Goal: Task Accomplishment & Management: Manage account settings

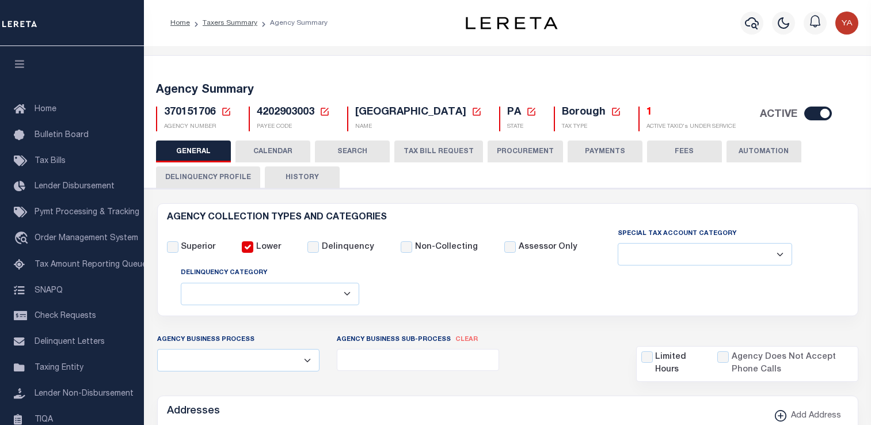
select select
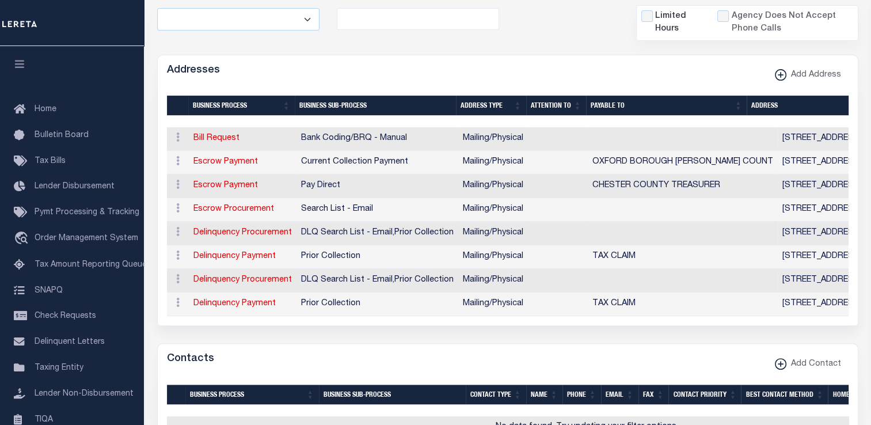
click at [309, 174] on td "Pay Direct" at bounding box center [378, 186] width 162 height 24
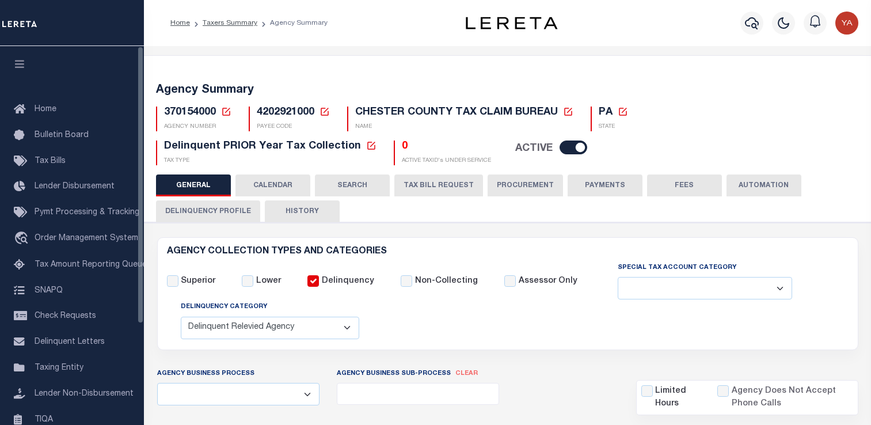
select select "1"
select select
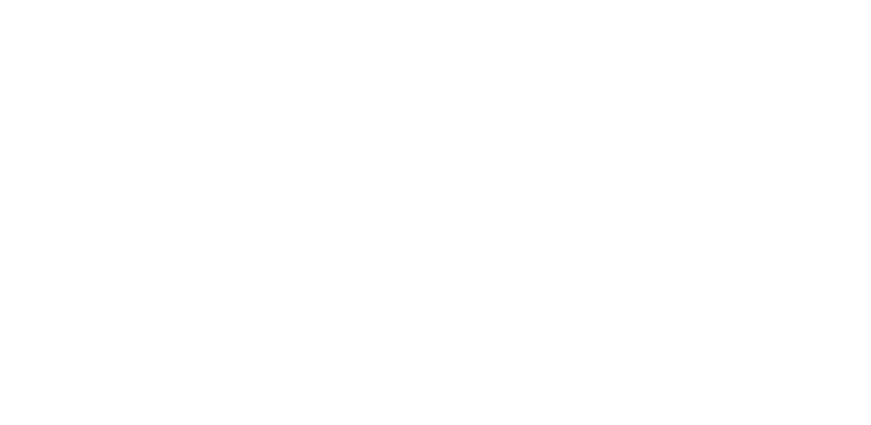
select select
checkbox input "false"
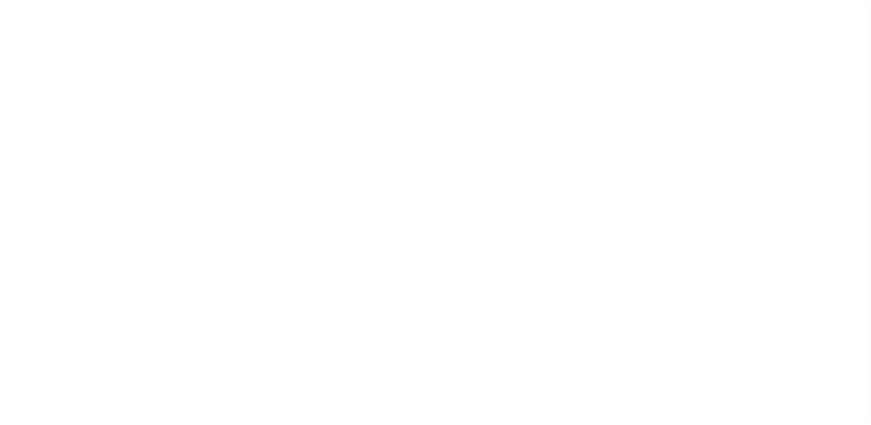
select select "1"
checkbox input "false"
type input "4202921000"
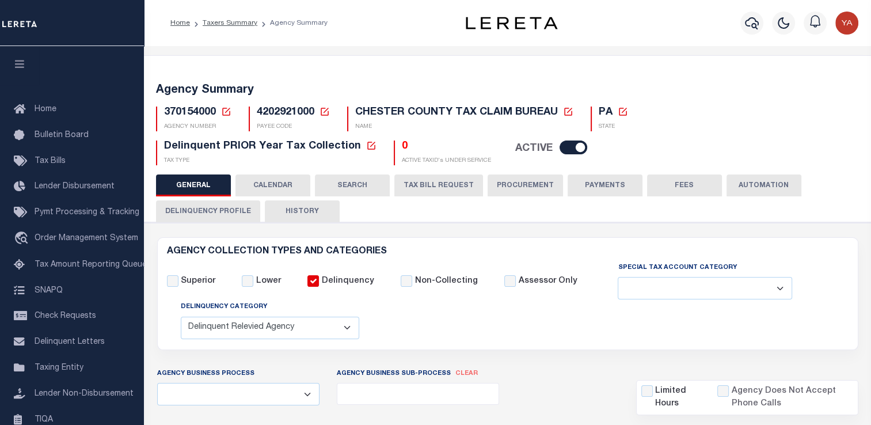
click at [234, 211] on button "Delinquency Profile" at bounding box center [208, 211] width 104 height 22
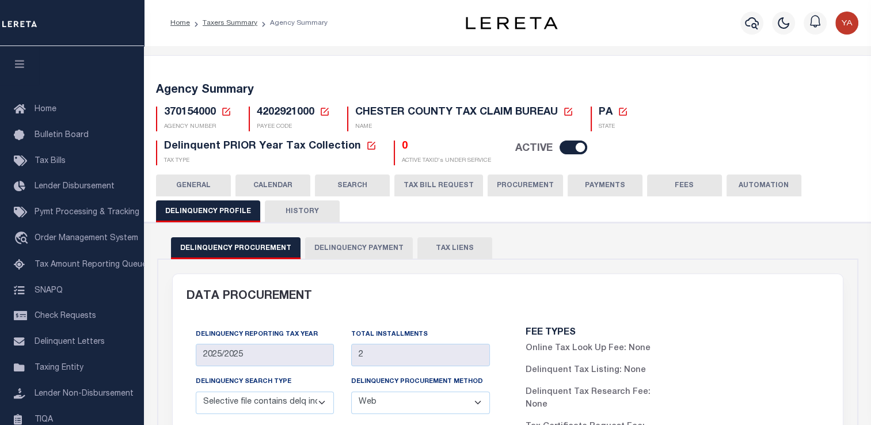
click at [361, 248] on button "Delinquency Payment" at bounding box center [359, 248] width 108 height 22
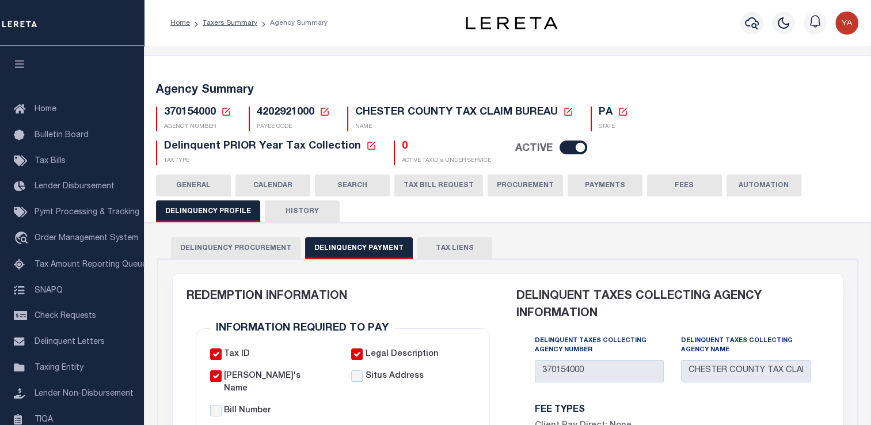
click at [202, 182] on button "GENERAL" at bounding box center [193, 185] width 75 height 22
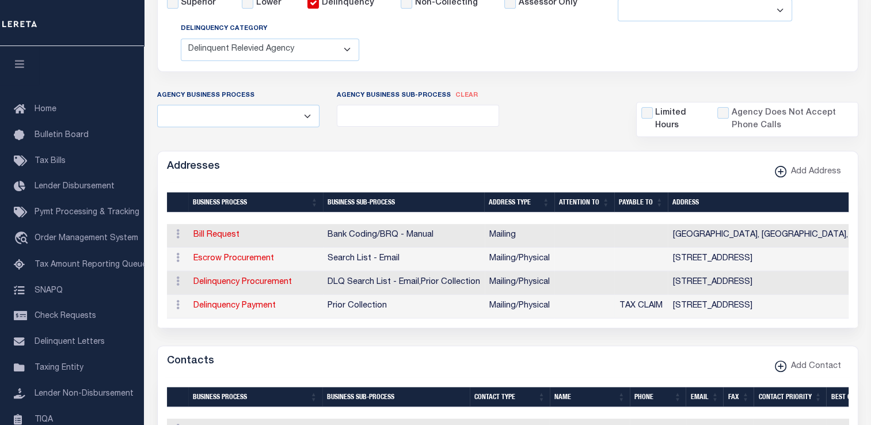
scroll to position [302, 0]
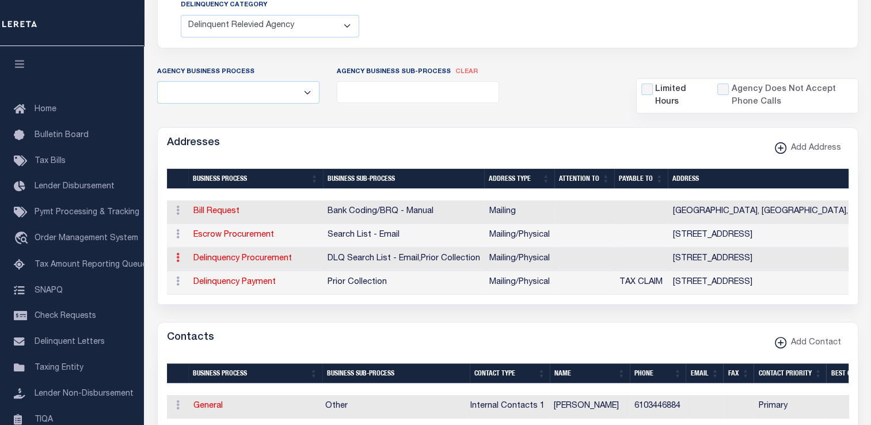
click at [176, 257] on icon at bounding box center [177, 257] width 3 height 9
click at [192, 292] on link "Edit Address" at bounding box center [215, 295] width 87 height 19
select select "1"
checkbox input "false"
select select
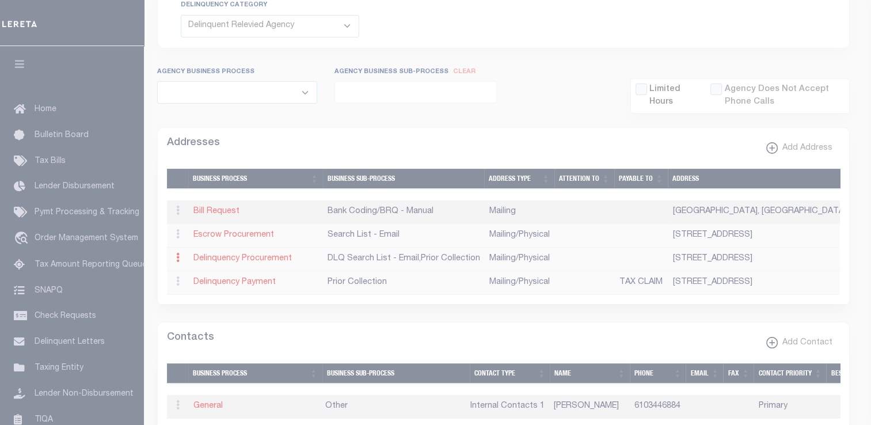
type input "[STREET_ADDRESS]"
type input "SUITE 3602 Test"
type input "[GEOGRAPHIC_DATA][PERSON_NAME]"
select select "PA"
type input "19380-0991"
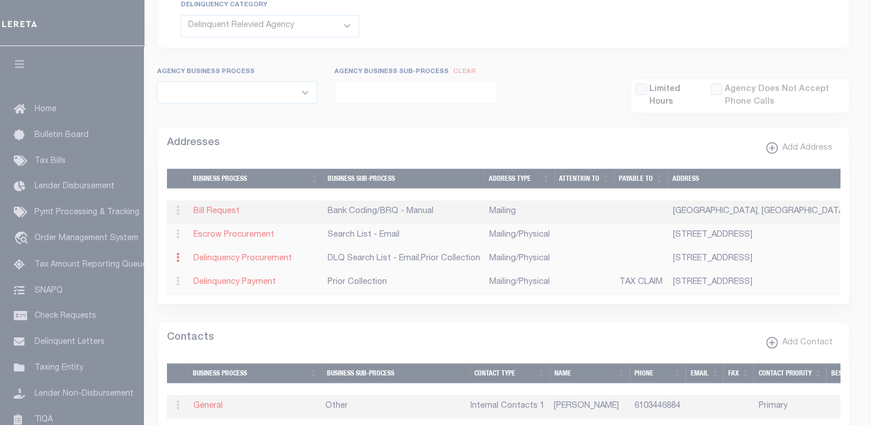
select select "5"
checkbox input "true"
select select "4"
select select "18"
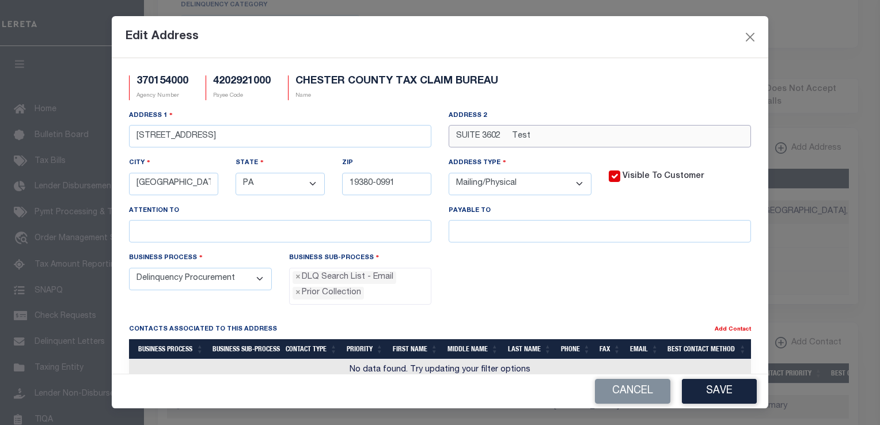
click at [519, 138] on input "SUITE 3602 Test" at bounding box center [600, 136] width 302 height 22
type input "SUITE 3602 qy test"
click at [703, 386] on button "Save" at bounding box center [719, 391] width 75 height 25
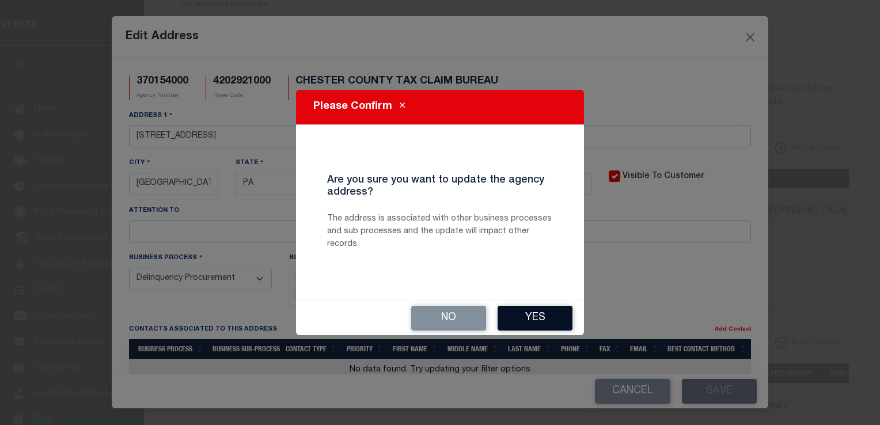
click at [544, 315] on button "Yes" at bounding box center [535, 318] width 75 height 25
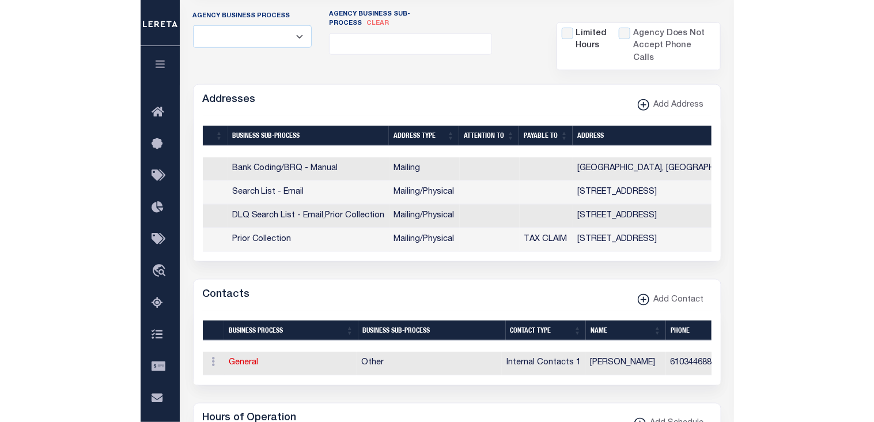
scroll to position [358, 0]
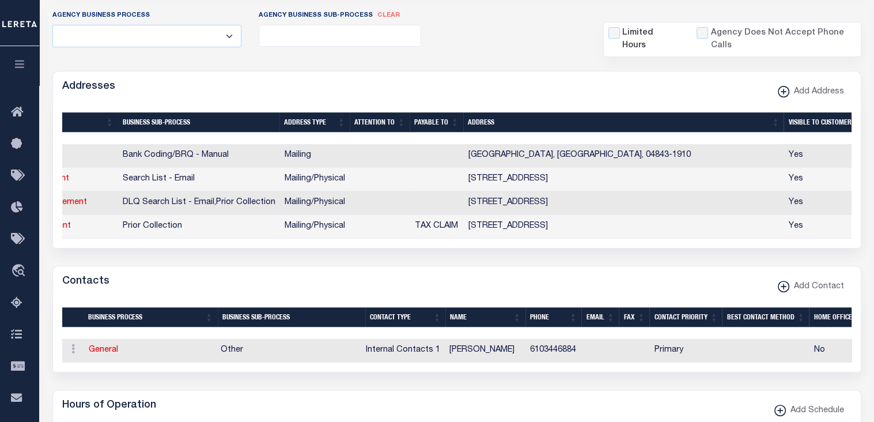
click at [435, 248] on div "1 Selected 4 Results Items per page" at bounding box center [456, 175] width 807 height 145
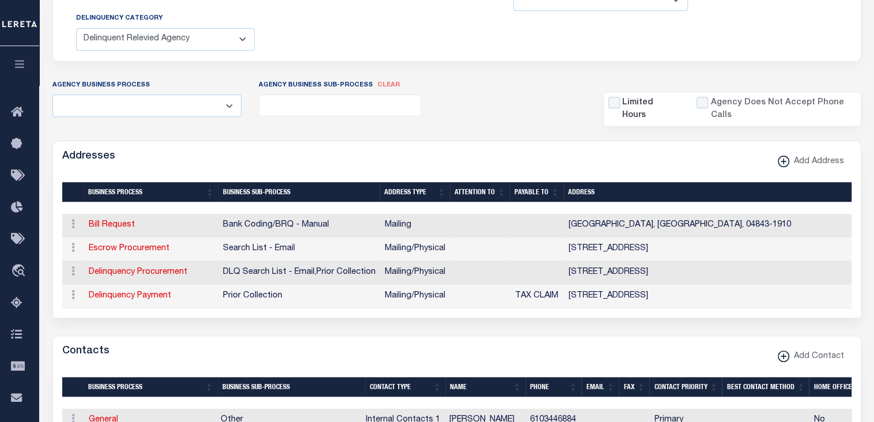
scroll to position [289, 0]
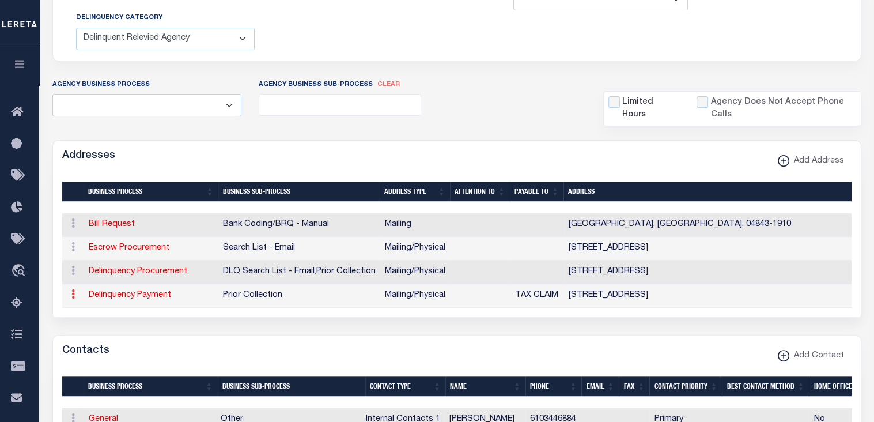
click at [74, 292] on icon at bounding box center [72, 293] width 3 height 9
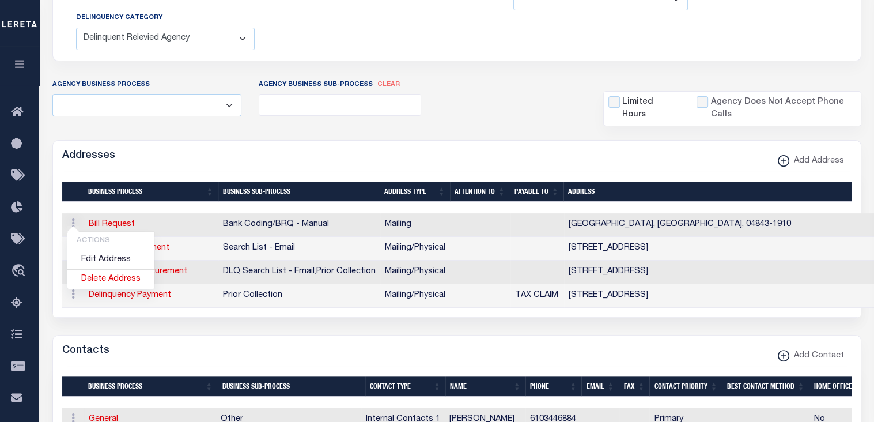
click at [435, 150] on div "Addresses Add Address" at bounding box center [456, 157] width 807 height 32
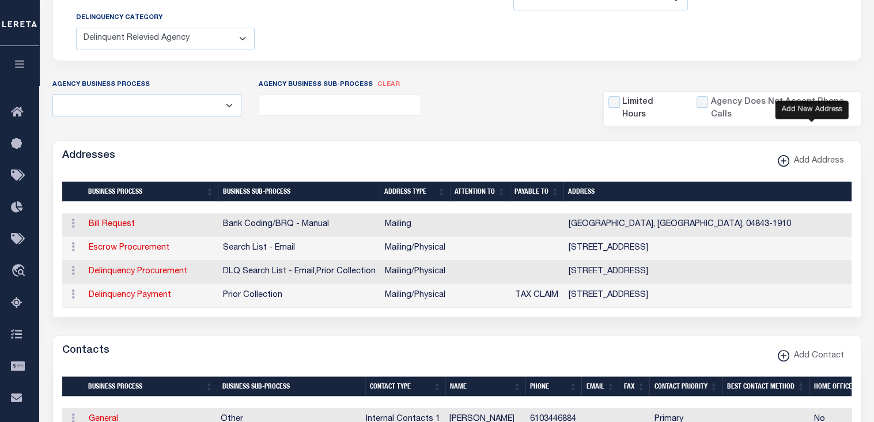
click at [796, 160] on span "Add Address" at bounding box center [816, 161] width 55 height 13
select select
select select "1"
checkbox input "true"
select select
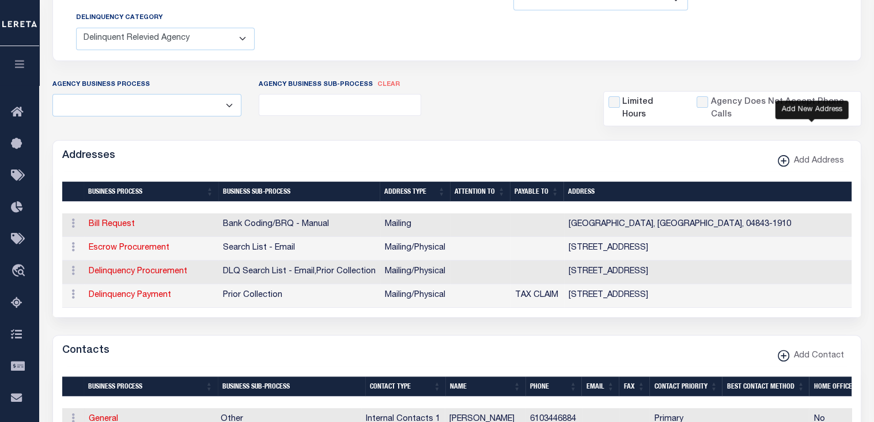
select select
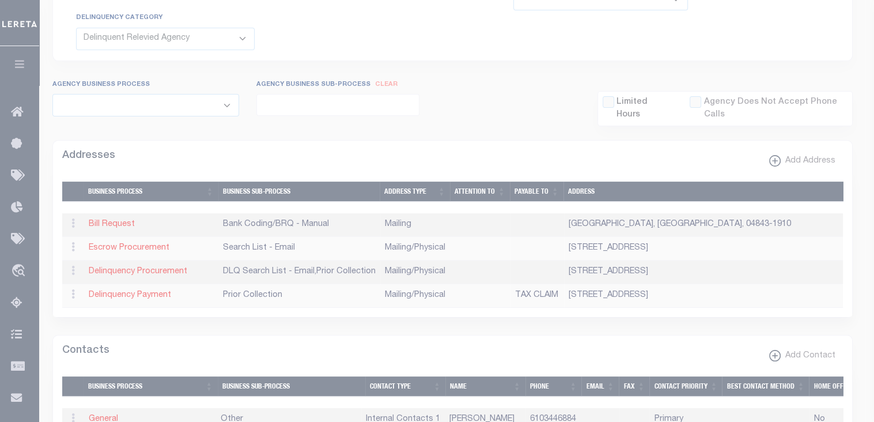
scroll to position [283, 0]
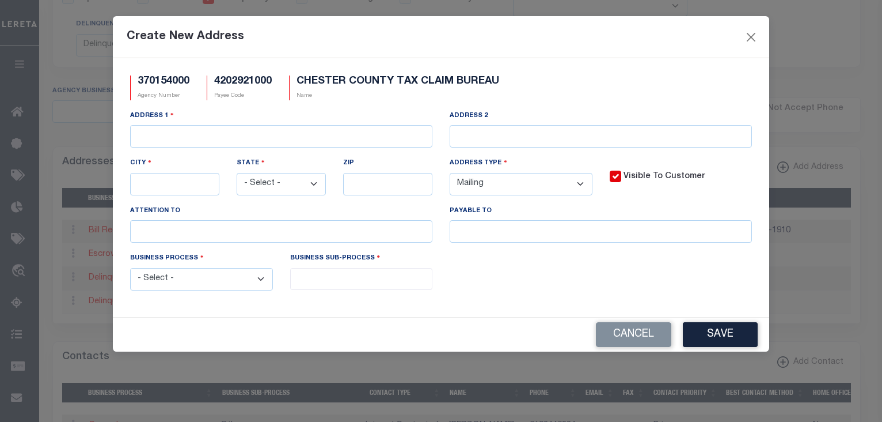
click at [260, 279] on select "- Select - All Automation Bill Request Delinquency Payment Delinquency Procurem…" at bounding box center [201, 279] width 143 height 22
click at [643, 332] on button "Cancel" at bounding box center [633, 334] width 75 height 25
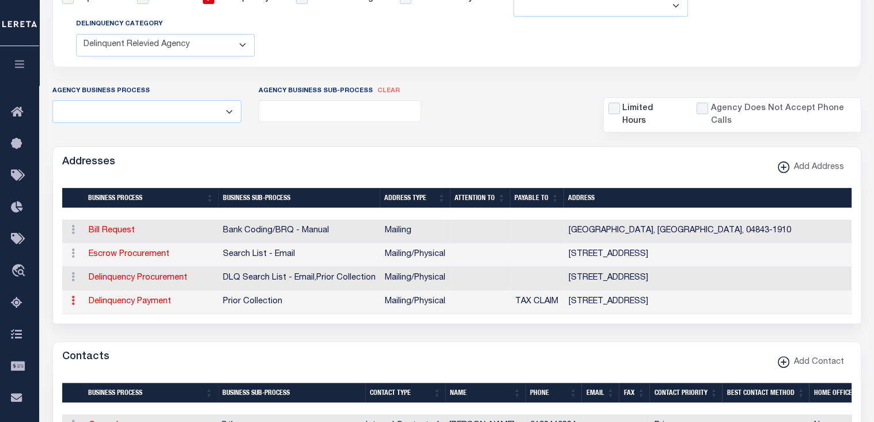
click at [67, 301] on link at bounding box center [73, 301] width 13 height 9
click at [92, 260] on link "Edit Address" at bounding box center [110, 265] width 87 height 19
select select "1"
checkbox input "false"
select select
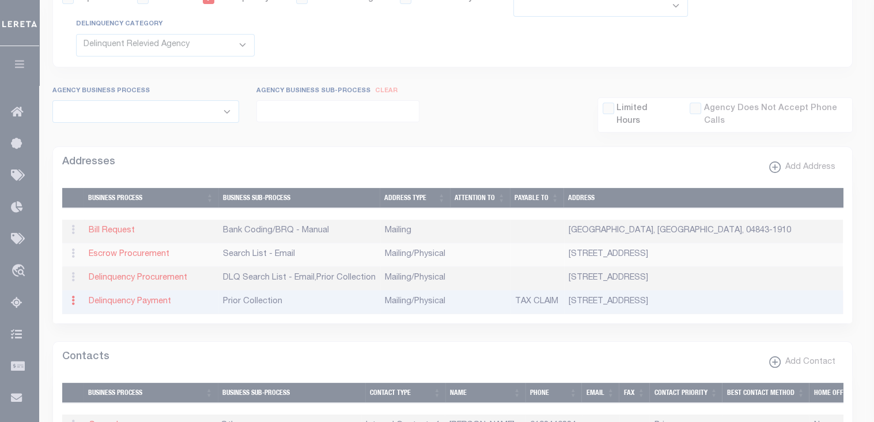
type input "313 W. MARKET STREET"
type input "SUITE 3602 qy test"
type input "WEST CHESTER"
select select "PA"
type input "19380-0991"
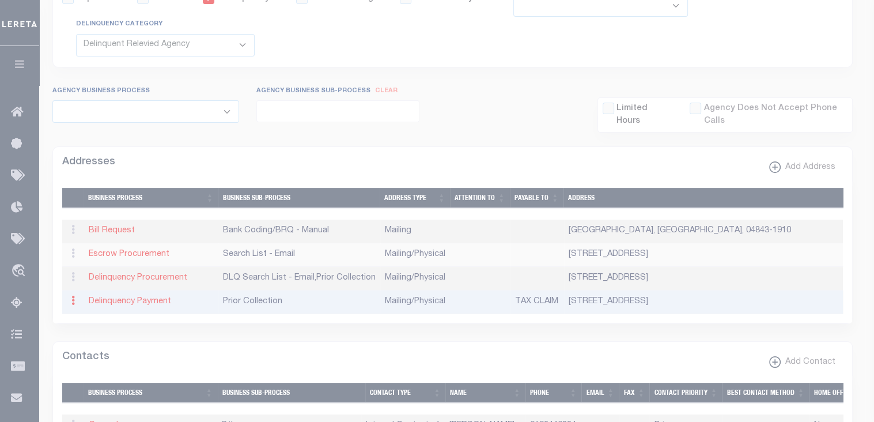
select select "5"
checkbox input "true"
type input "TAX CLAIM"
select select "5"
select select "27"
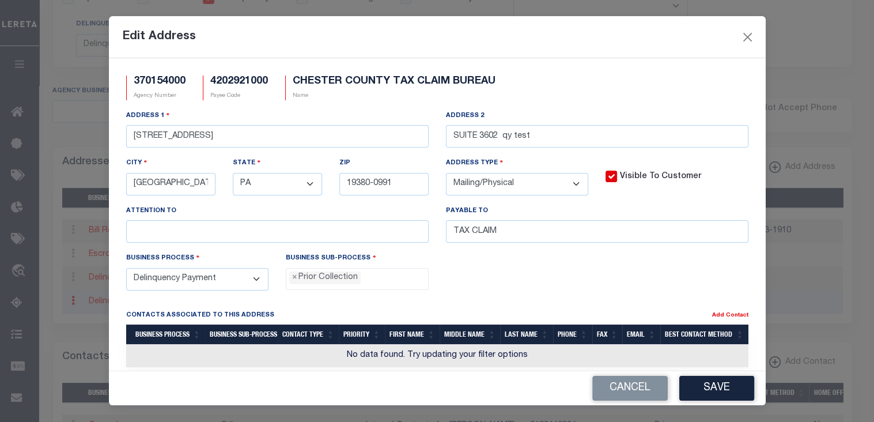
scroll to position [276, 0]
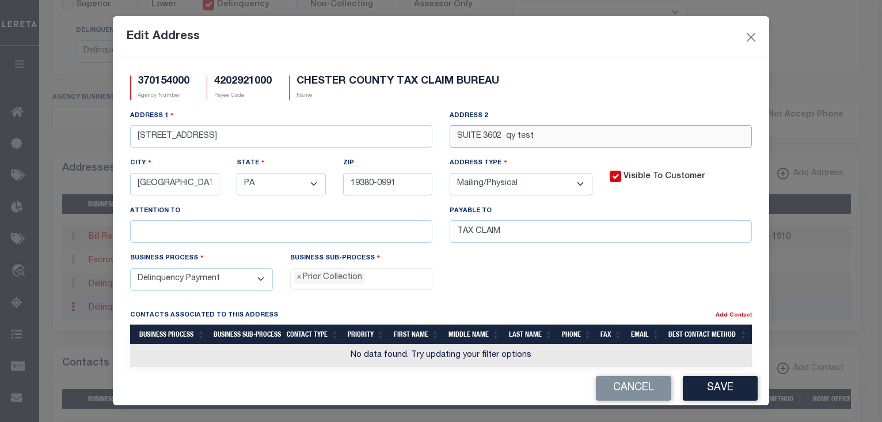
click at [530, 133] on input "SUITE 3602 qy test" at bounding box center [601, 136] width 302 height 22
type input "SUITE 3602 demo test"
click at [693, 380] on button "Save" at bounding box center [720, 387] width 75 height 25
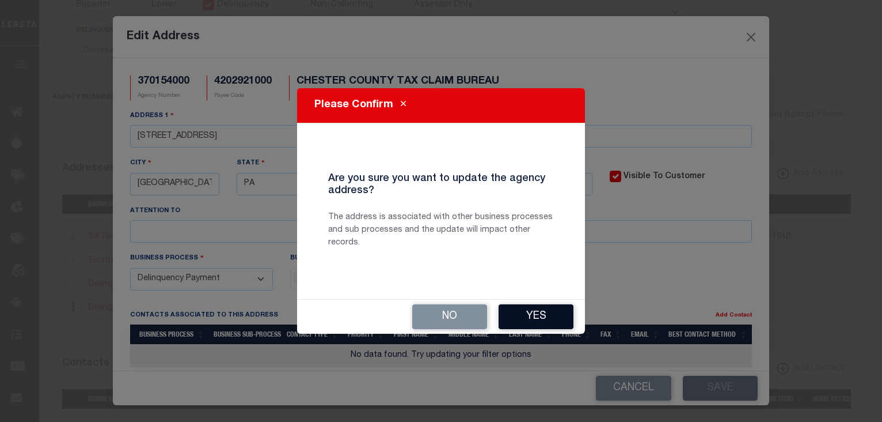
click at [555, 318] on button "Yes" at bounding box center [536, 316] width 75 height 25
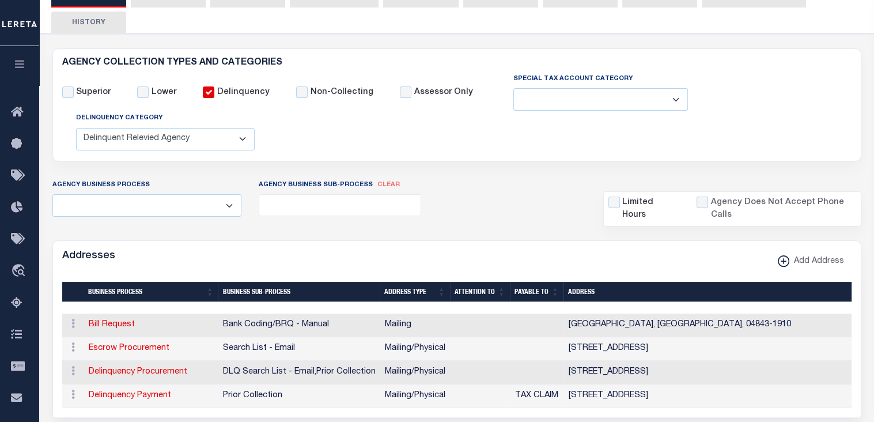
scroll to position [0, 0]
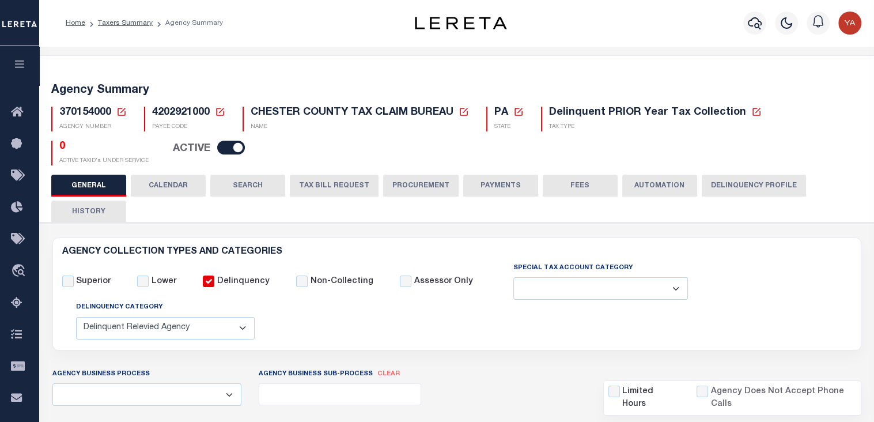
click at [109, 209] on button "HISTORY" at bounding box center [88, 211] width 75 height 22
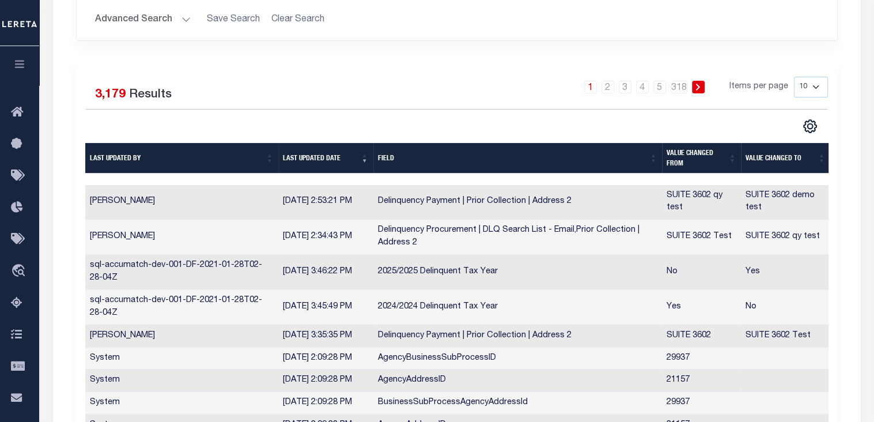
scroll to position [304, 0]
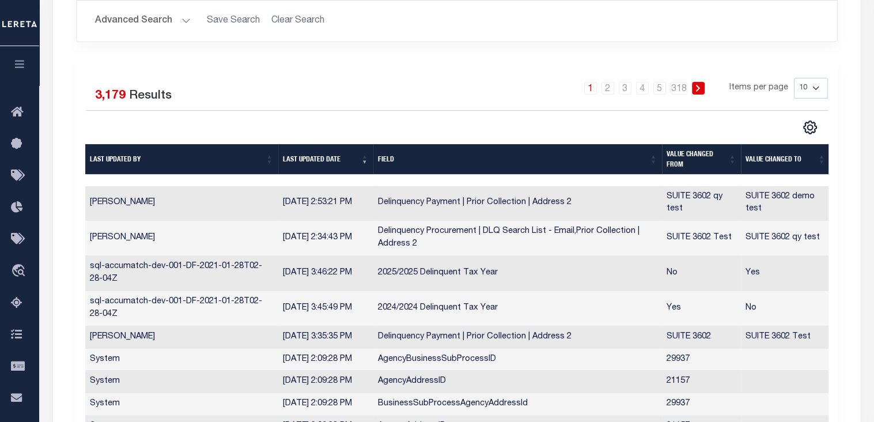
click at [753, 205] on td "SUITE 3602 demo test" at bounding box center [785, 203] width 89 height 35
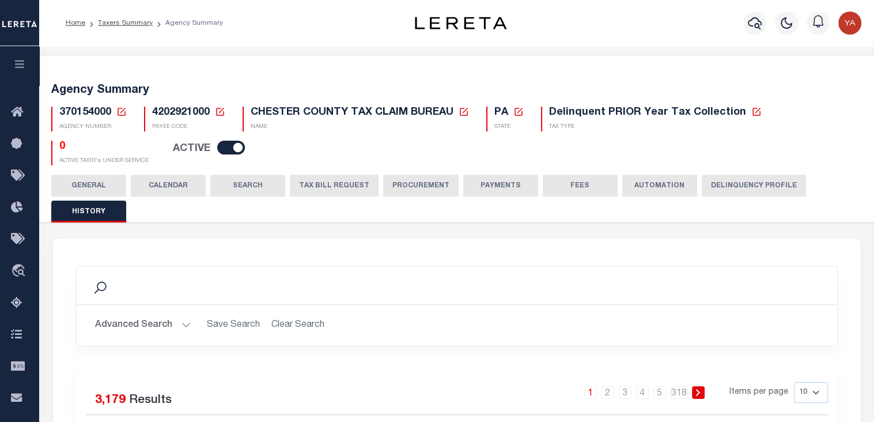
scroll to position [48, 0]
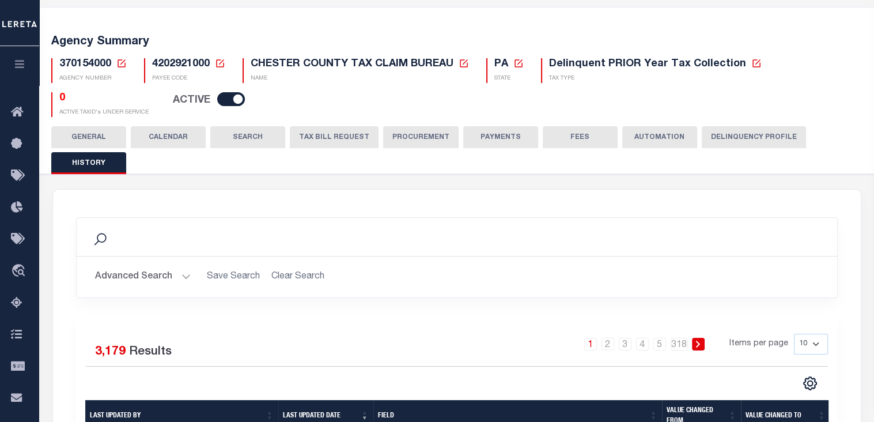
click at [102, 148] on div "GENERAL CALENDAR SEARCH TAX BILL REQUEST PROCUREMENT PAYMENTS" at bounding box center [456, 149] width 811 height 47
click at [86, 145] on button "GENERAL" at bounding box center [88, 137] width 75 height 22
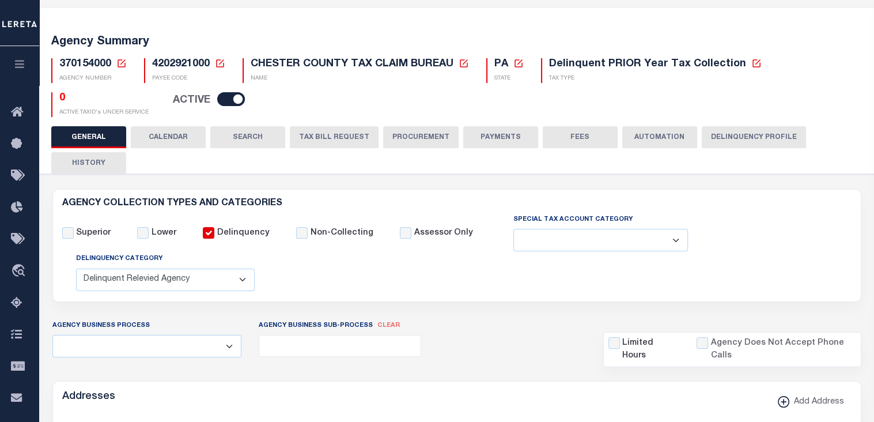
scroll to position [228, 0]
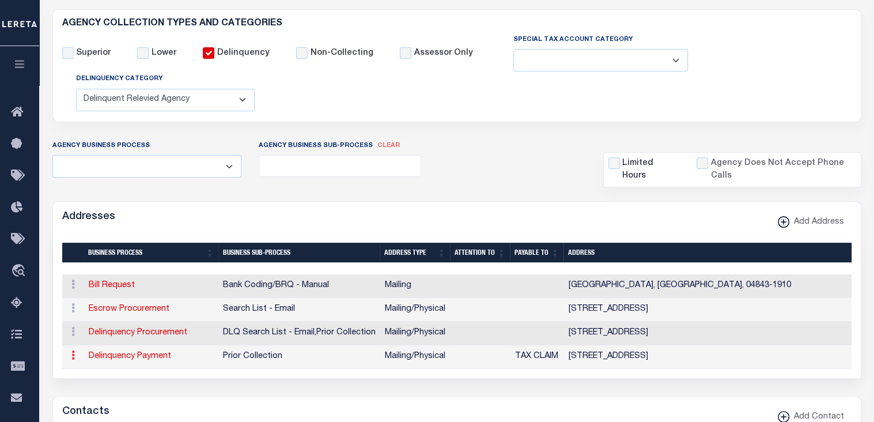
click at [75, 354] on link at bounding box center [73, 356] width 13 height 9
click at [92, 318] on link "Edit Address" at bounding box center [110, 320] width 87 height 19
select select
select select "1"
checkbox input "false"
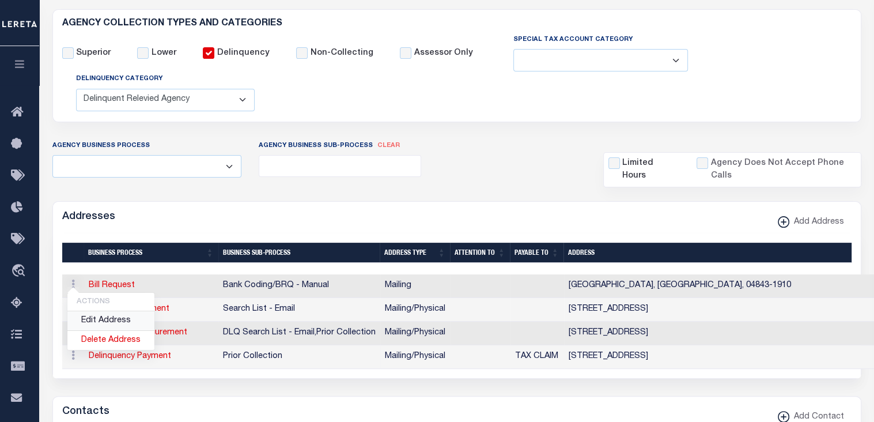
select select
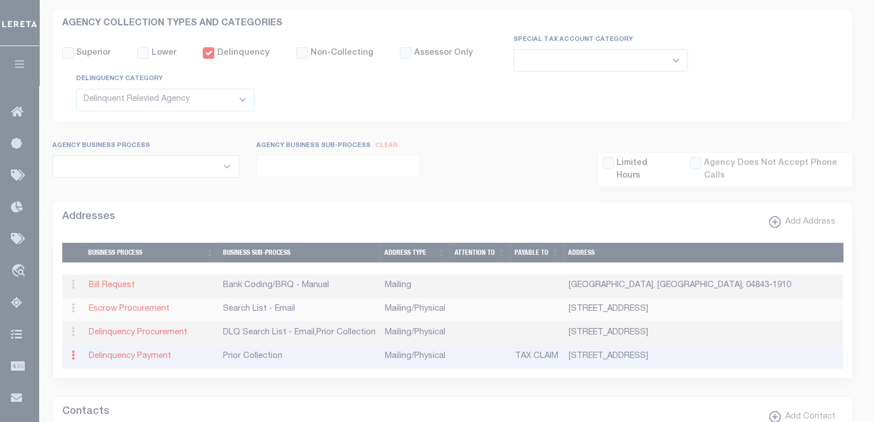
type input "313 W. MARKET STREET"
type input "SUITE 3602 demo test"
type input "WEST CHESTER"
select select "PA"
type input "19380-0991"
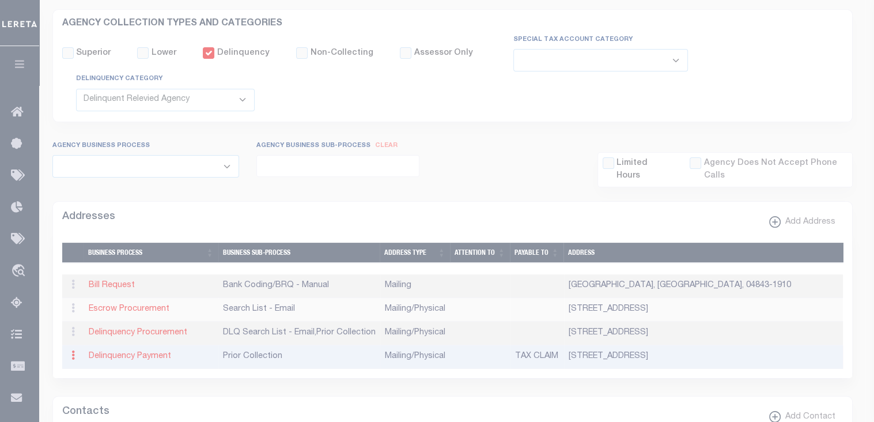
select select "5"
checkbox input "true"
type input "TAX CLAIM"
select select "5"
select select "27"
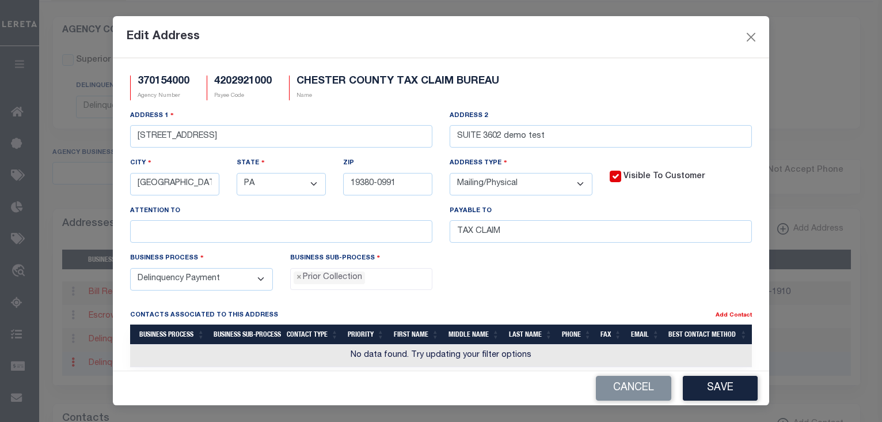
scroll to position [16, 0]
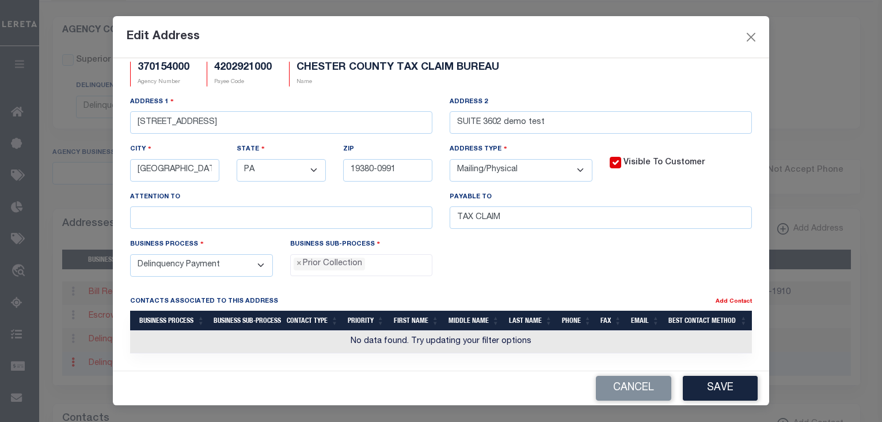
click at [256, 267] on select "- Select - All Automation Bill Request Delinquency Payment Delinquency Procurem…" at bounding box center [201, 265] width 143 height 22
click at [271, 288] on div "370154000 Agency Number 4202921000 Payee Code CHESTER COUNTY TAX CLAIM BUREAU N…" at bounding box center [441, 214] width 657 height 312
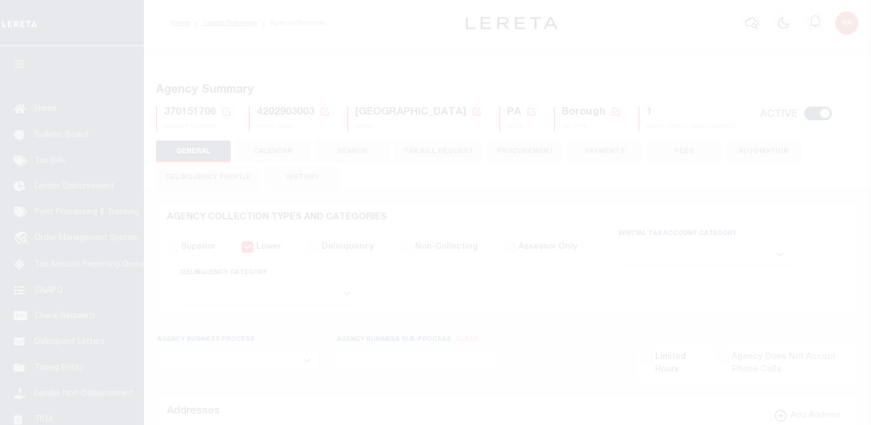
select select
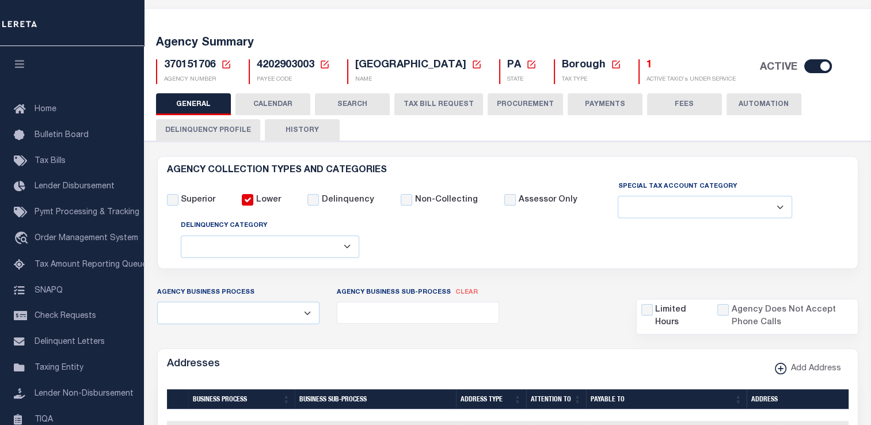
scroll to position [48, 0]
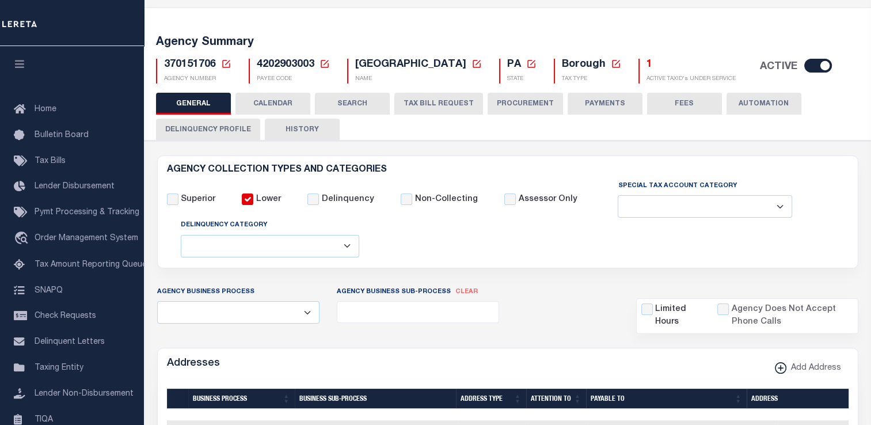
click at [222, 136] on button "Delinquency Profile" at bounding box center [208, 130] width 104 height 22
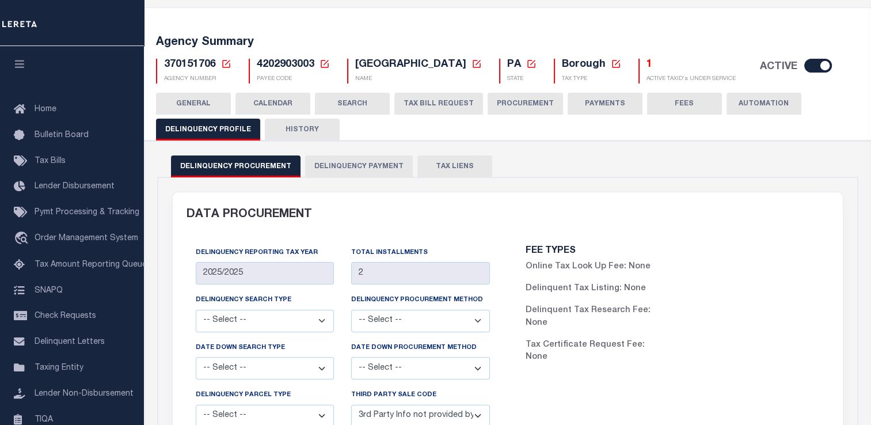
click at [344, 161] on button "Delinquency Payment" at bounding box center [359, 166] width 108 height 22
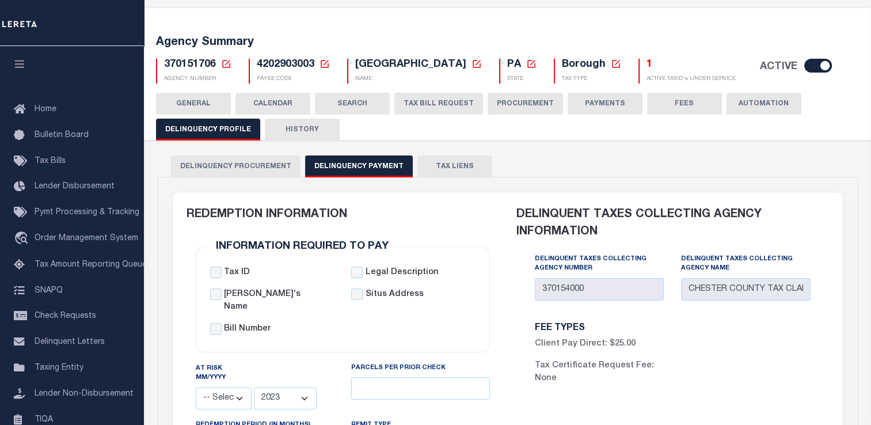
click at [185, 109] on button "GENERAL" at bounding box center [193, 104] width 75 height 22
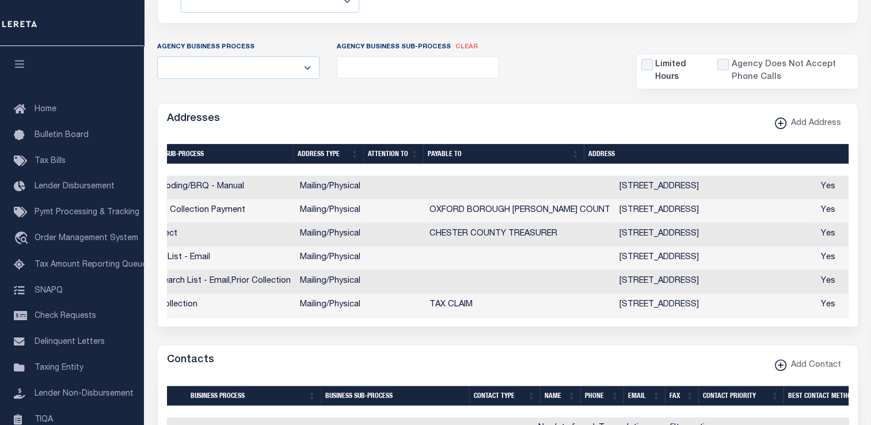
scroll to position [0, 0]
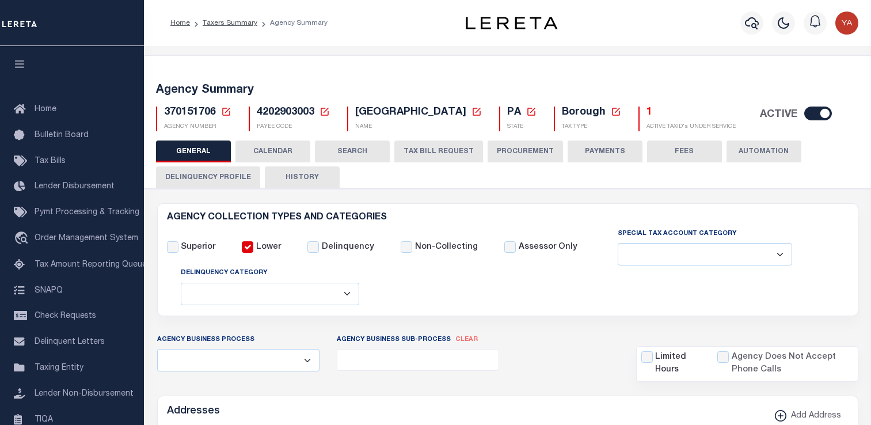
select select
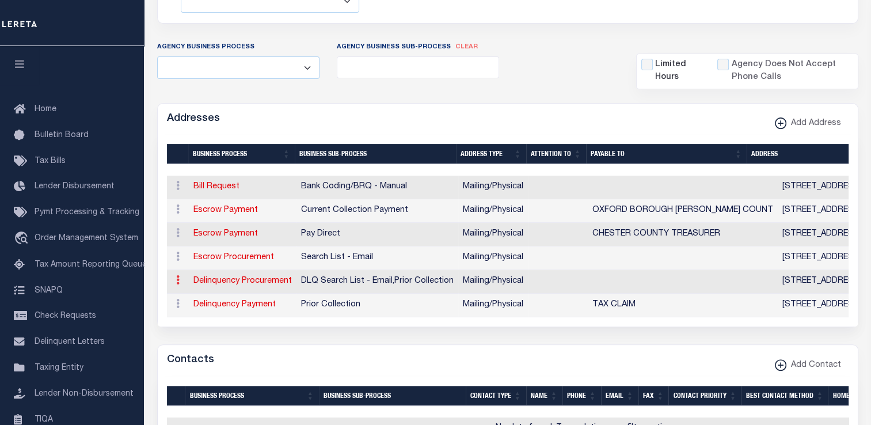
click at [176, 280] on icon at bounding box center [177, 279] width 3 height 9
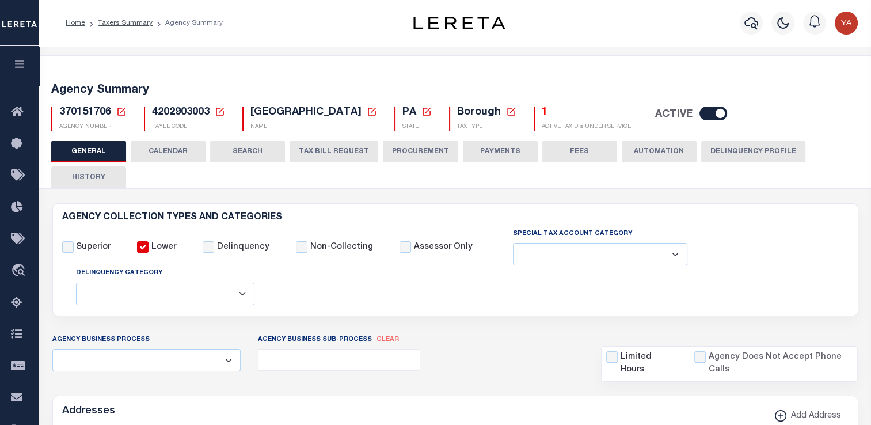
click at [716, 148] on button "Delinquency Profile" at bounding box center [753, 152] width 104 height 22
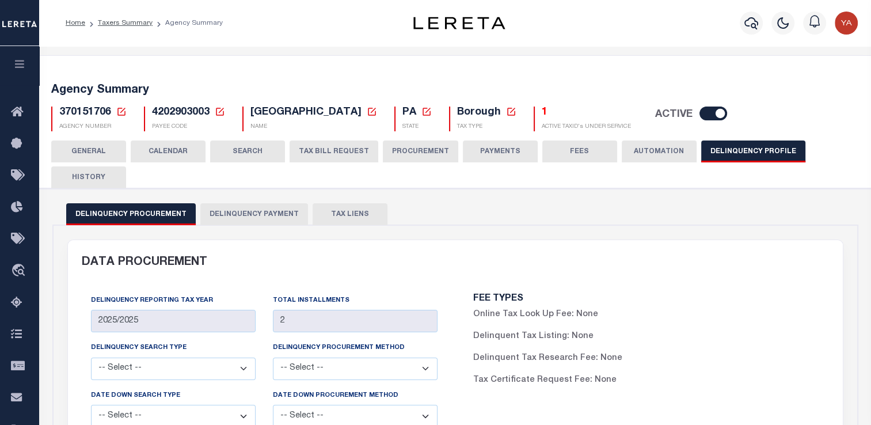
click at [235, 216] on button "Delinquency Payment" at bounding box center [254, 214] width 108 height 22
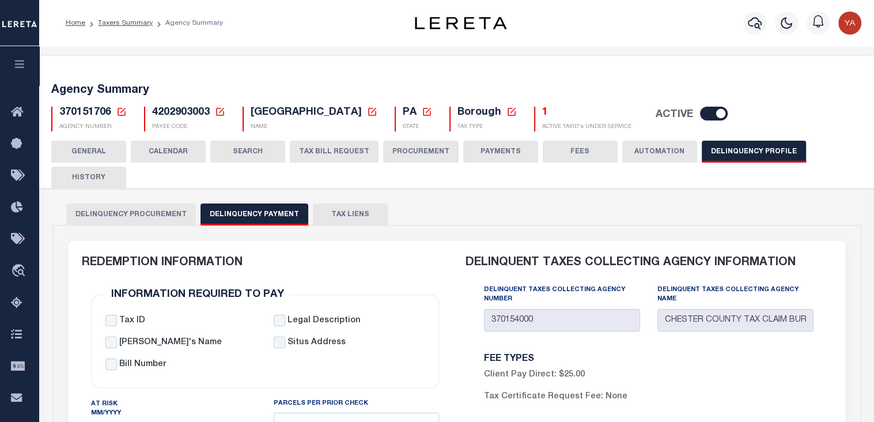
click at [73, 145] on button "GENERAL" at bounding box center [88, 152] width 75 height 22
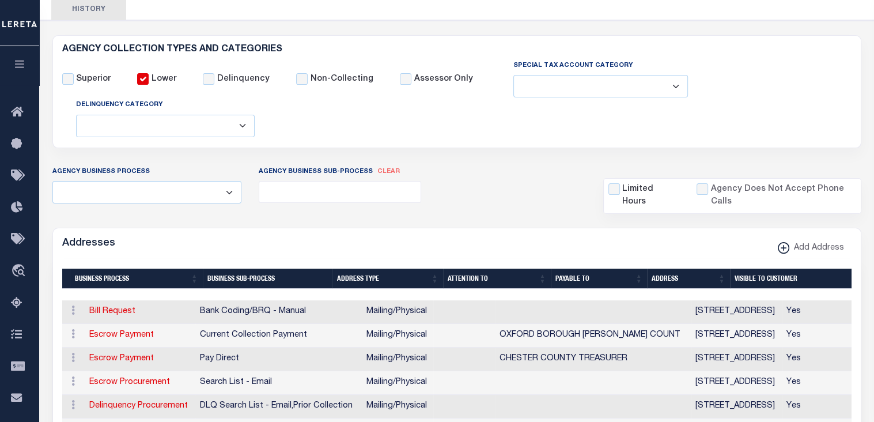
scroll to position [283, 0]
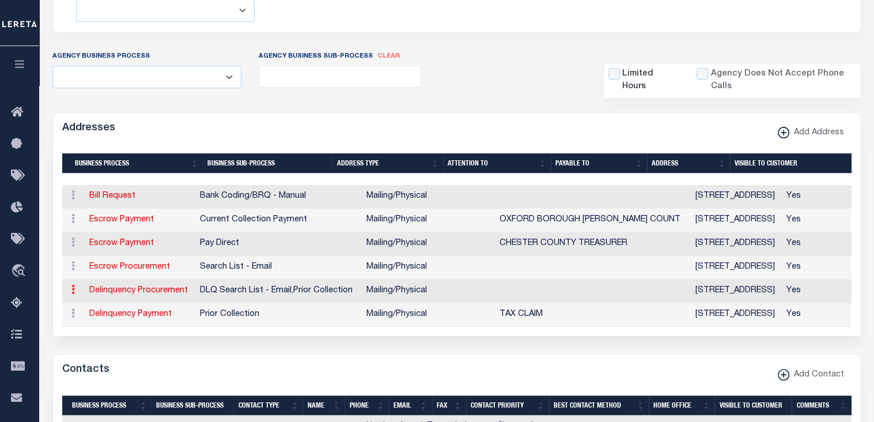
click at [71, 287] on icon at bounding box center [72, 288] width 3 height 9
click at [72, 311] on icon at bounding box center [72, 312] width 3 height 9
click at [104, 290] on link "Delinquency Procurement" at bounding box center [138, 290] width 98 height 8
select select "1"
checkbox input "false"
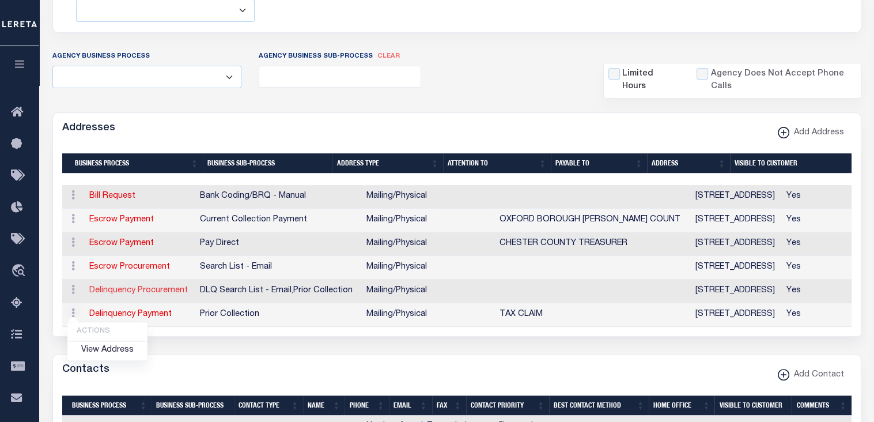
select select
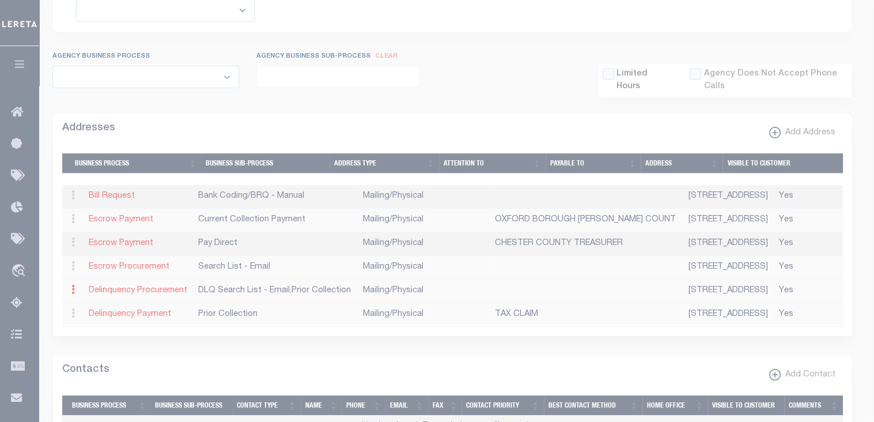
type input "[STREET_ADDRESS]"
type input "SUITE 3602 qy test"
type input "[GEOGRAPHIC_DATA][PERSON_NAME]"
select select "PA"
type input "19380-0991"
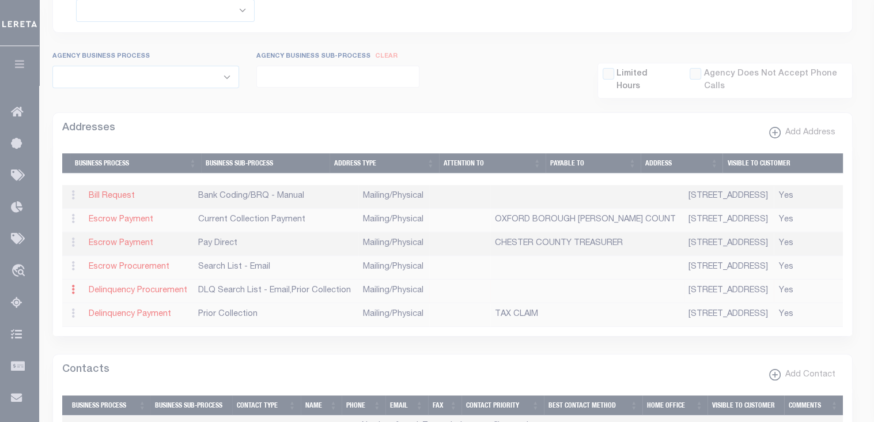
select select "5"
checkbox input "true"
select select "4"
select select "18"
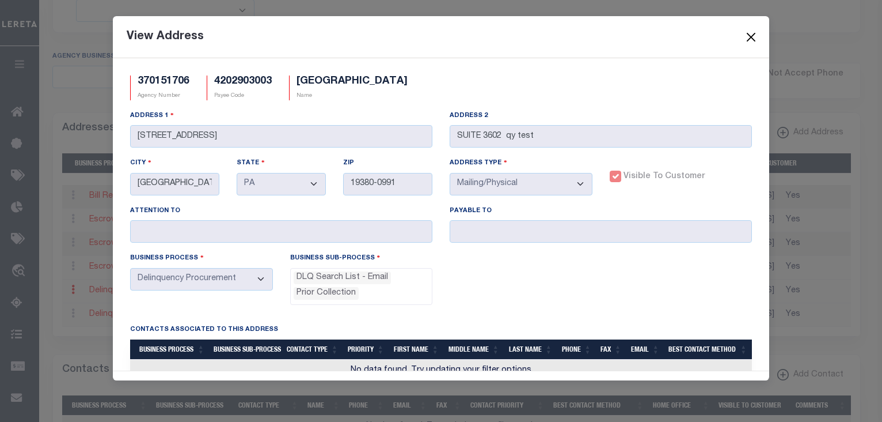
click at [750, 40] on button "Close" at bounding box center [751, 36] width 15 height 15
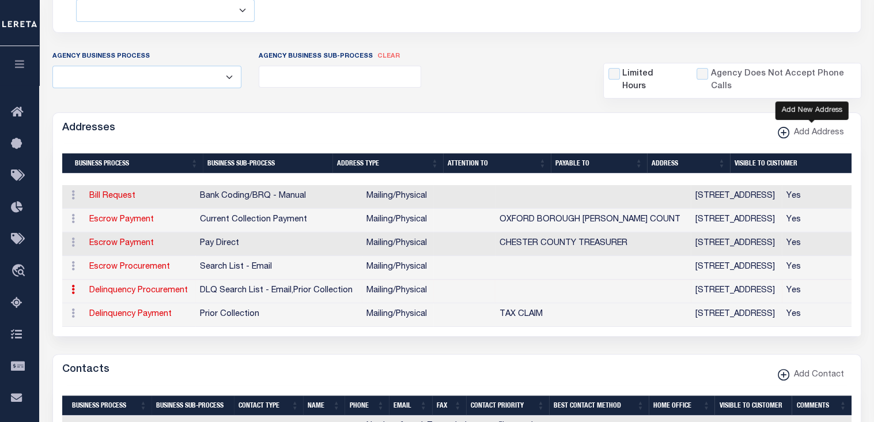
click at [799, 127] on span "Add Address" at bounding box center [816, 133] width 55 height 13
select select
select select "1"
checkbox input "true"
select select
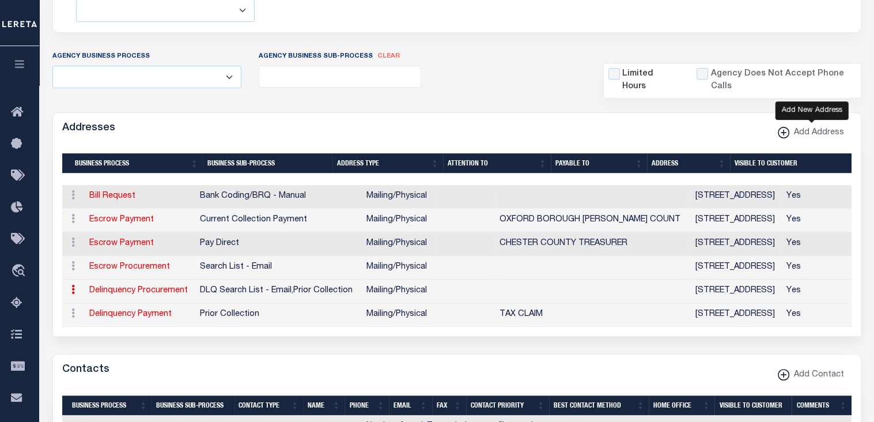
select select
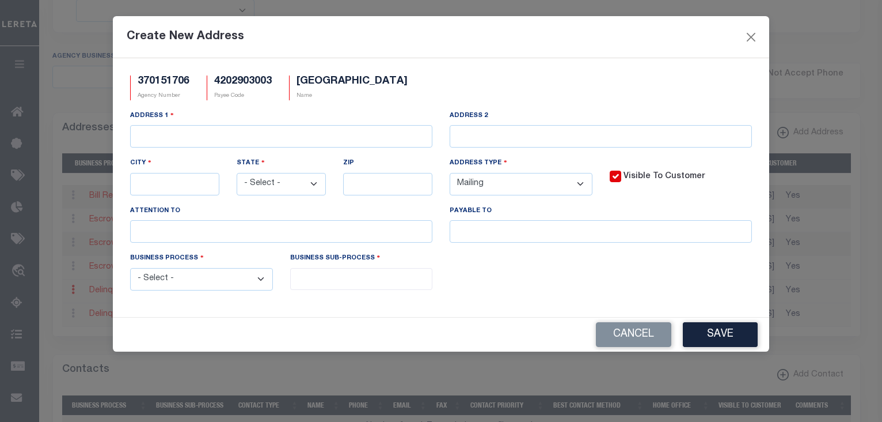
click at [263, 282] on select "- Select - Automation Bill Request Delinquency Payment Delinquency Procurement …" at bounding box center [201, 279] width 143 height 22
drag, startPoint x: 322, startPoint y: 320, endPoint x: 570, endPoint y: 308, distance: 248.5
click at [322, 320] on div "Cancel Save" at bounding box center [441, 334] width 657 height 34
click at [622, 332] on button "Cancel" at bounding box center [633, 334] width 75 height 25
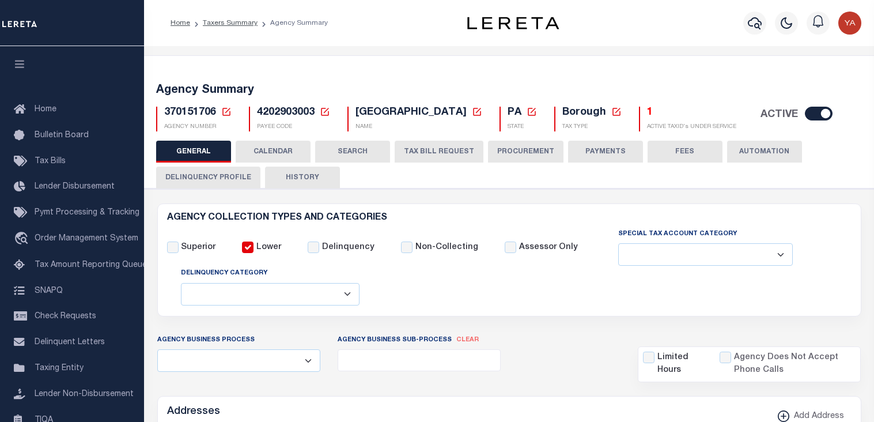
select select
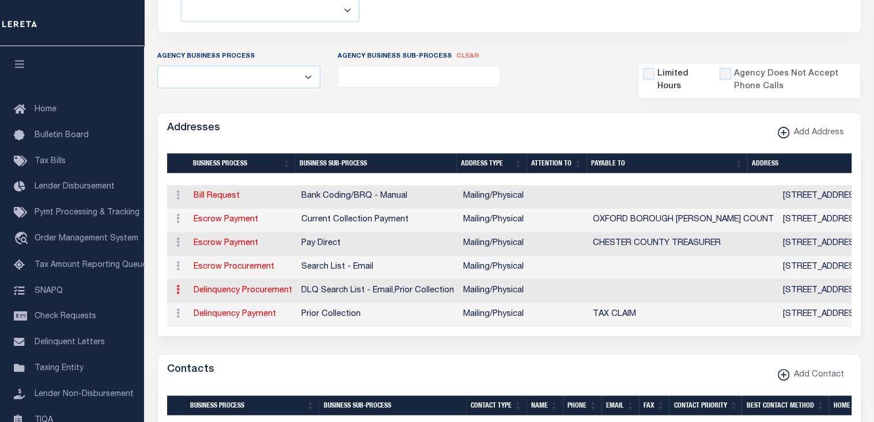
click at [176, 291] on icon at bounding box center [177, 288] width 3 height 9
click at [198, 274] on link "View Address" at bounding box center [212, 273] width 80 height 19
select select "1"
checkbox input "false"
select select
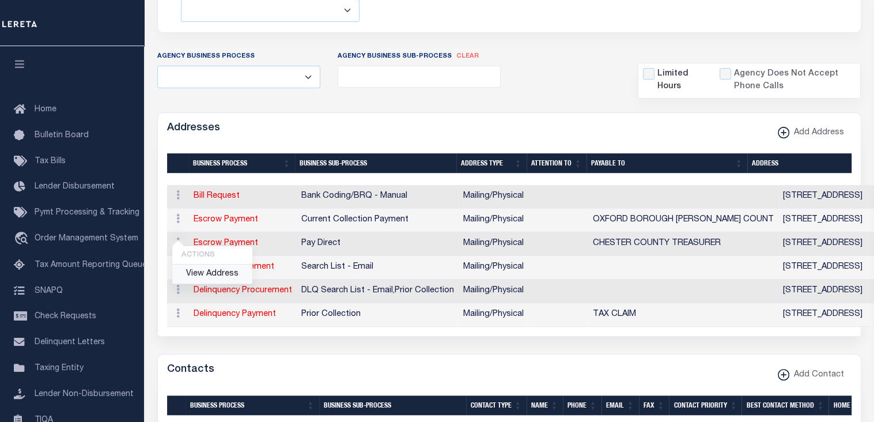
click at [198, 274] on body "Home Taxers Summary Agency Summary Profile Sign out" at bounding box center [437, 404] width 874 height 1375
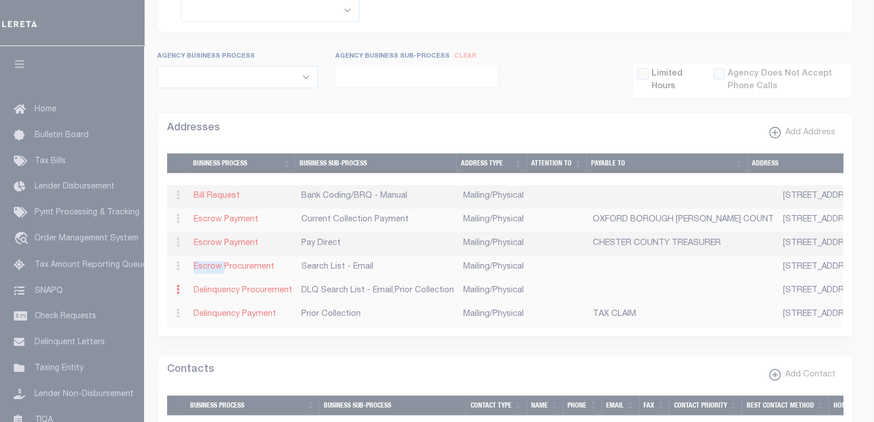
type input "[STREET_ADDRESS]"
type input "SUITE 3602 demo test"
type input "[GEOGRAPHIC_DATA][PERSON_NAME]"
select select "PA"
type input "19380-0991"
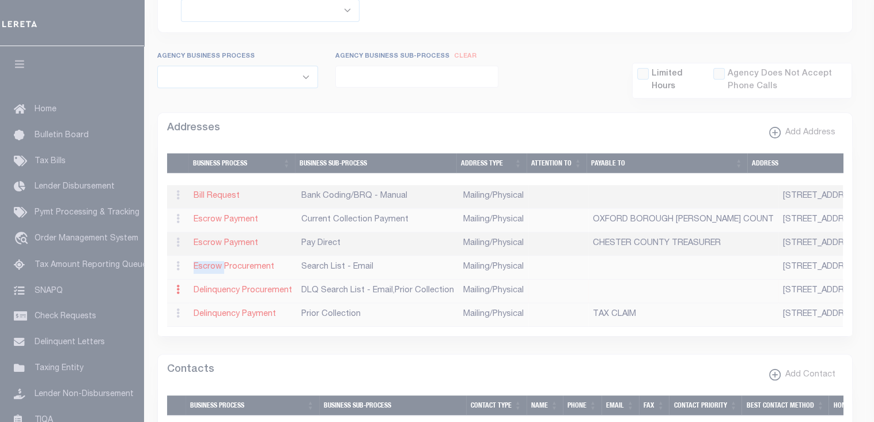
select select "5"
checkbox input "true"
select select "4"
select select "18"
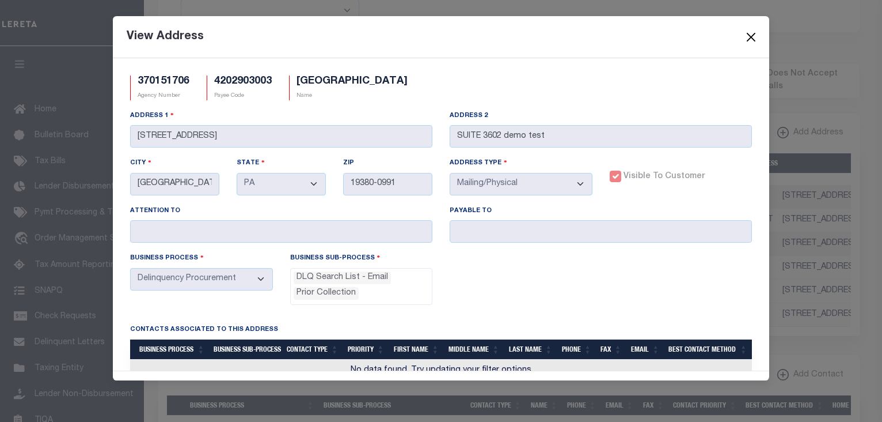
click at [749, 39] on button "Close" at bounding box center [751, 36] width 15 height 15
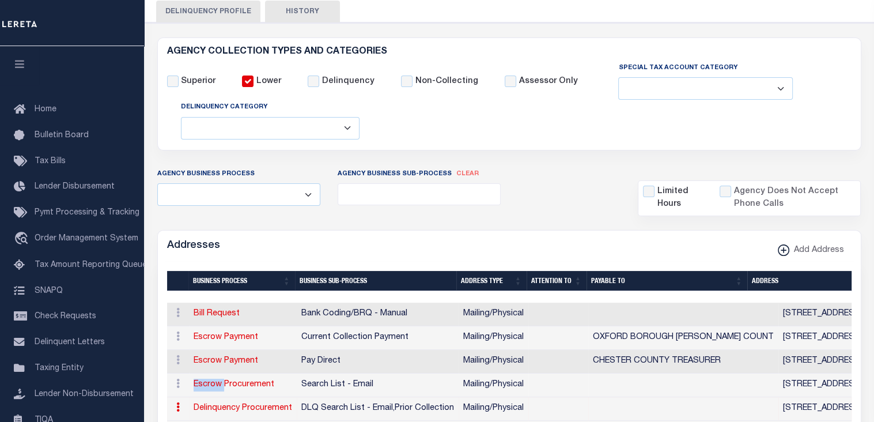
scroll to position [30, 0]
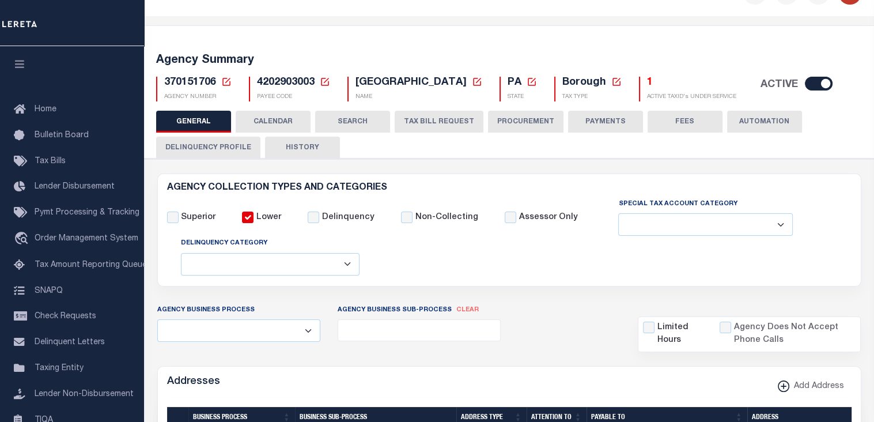
click at [202, 151] on button "Delinquency Profile" at bounding box center [208, 147] width 104 height 22
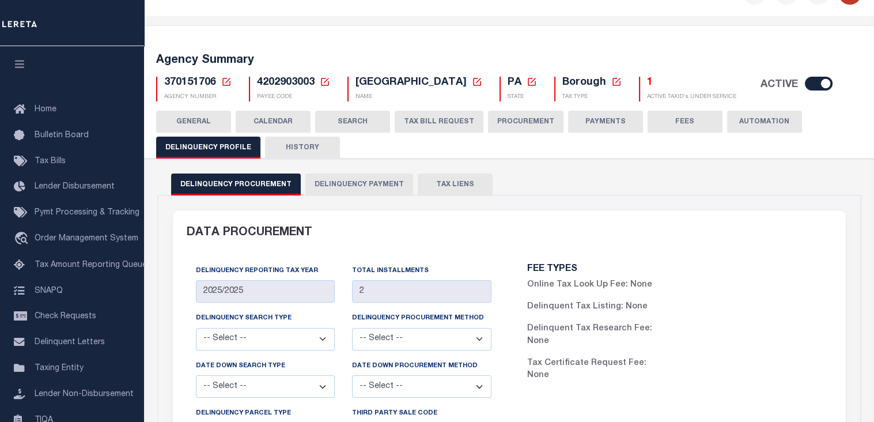
click at [359, 184] on button "Delinquency Payment" at bounding box center [359, 184] width 108 height 22
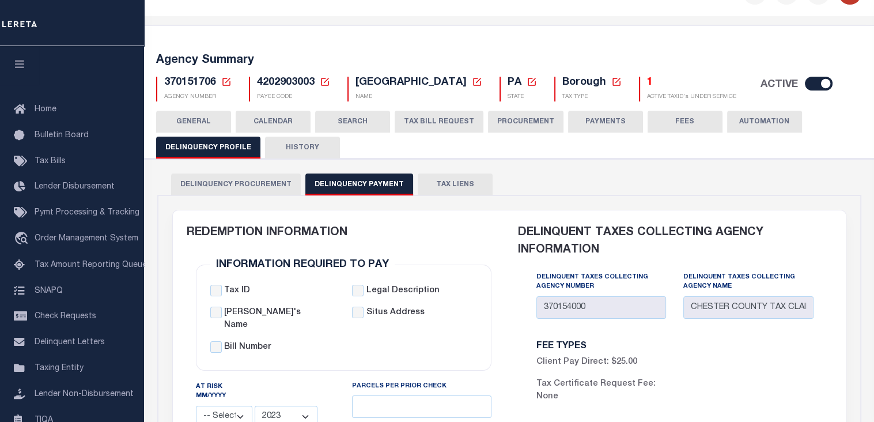
click at [189, 123] on button "GENERAL" at bounding box center [193, 122] width 75 height 22
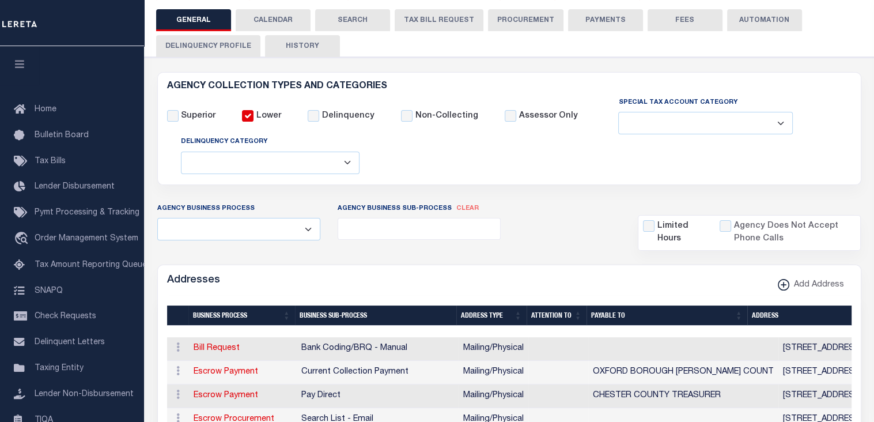
scroll to position [132, 0]
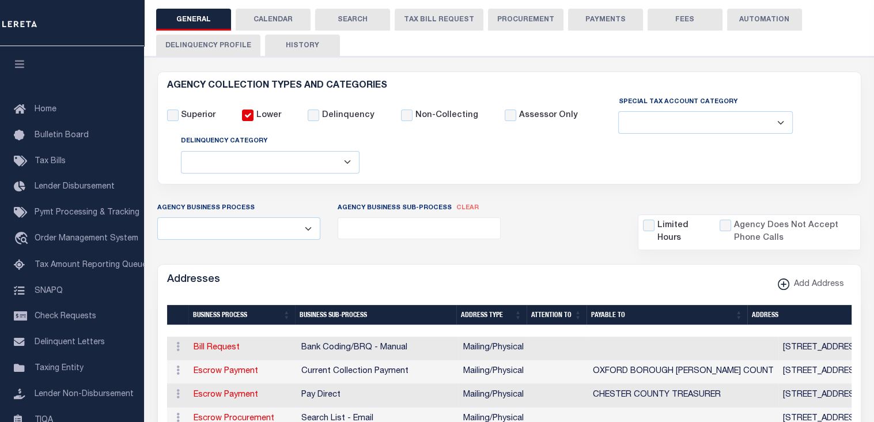
click at [320, 53] on button "HISTORY" at bounding box center [302, 46] width 75 height 22
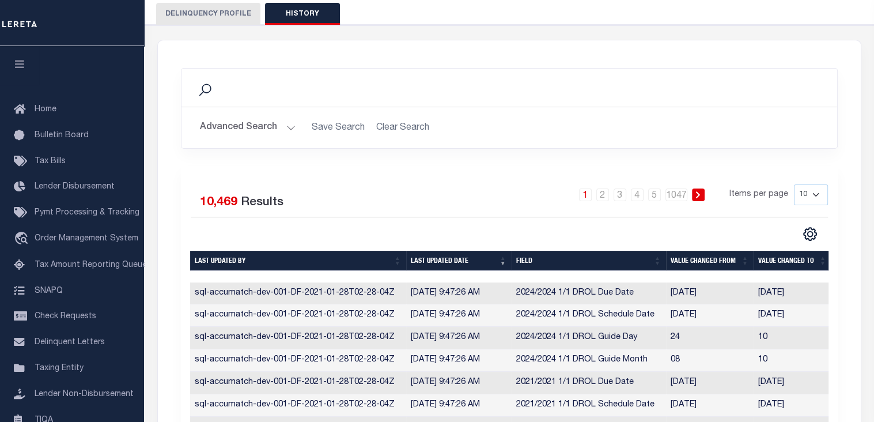
scroll to position [24, 0]
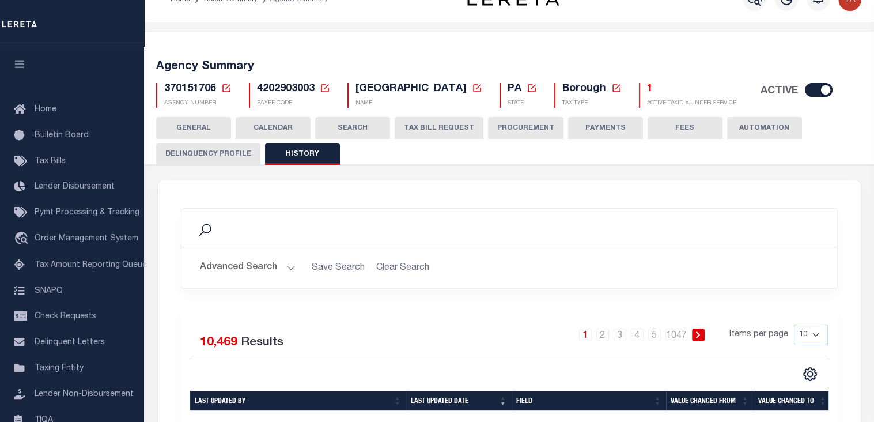
click at [203, 126] on button "GENERAL" at bounding box center [193, 128] width 75 height 22
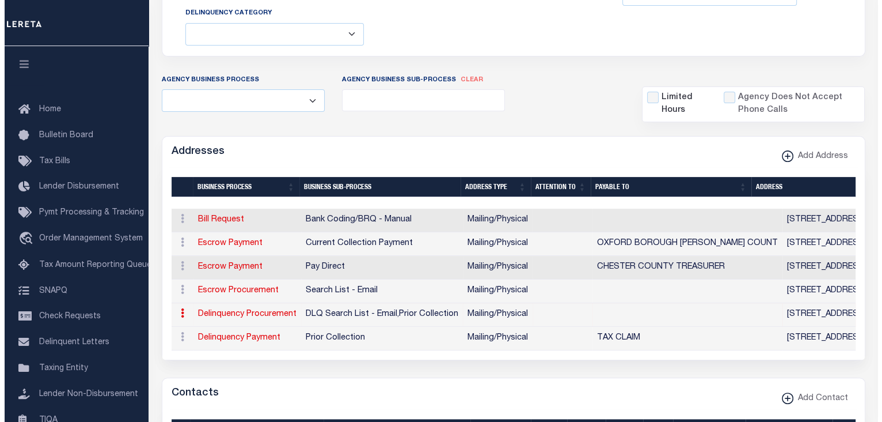
scroll to position [346, 0]
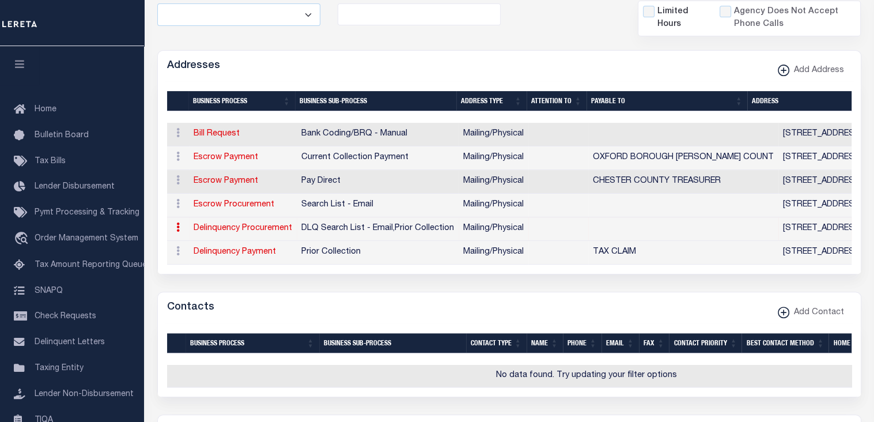
click at [179, 223] on icon at bounding box center [177, 226] width 3 height 9
click at [190, 213] on link "View Address" at bounding box center [212, 211] width 80 height 19
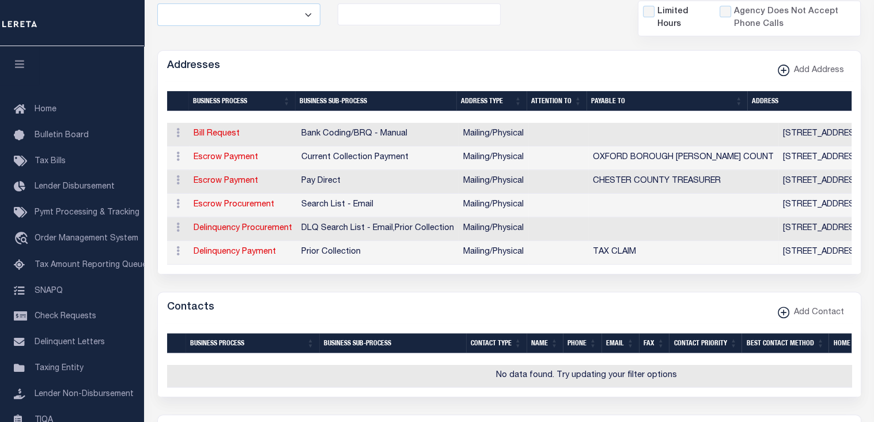
type input "313 W. MARKET STREET"
type input "SUITE 3602 demo test"
type input "WEST CHESTER"
select select "PA"
type input "19380-0991"
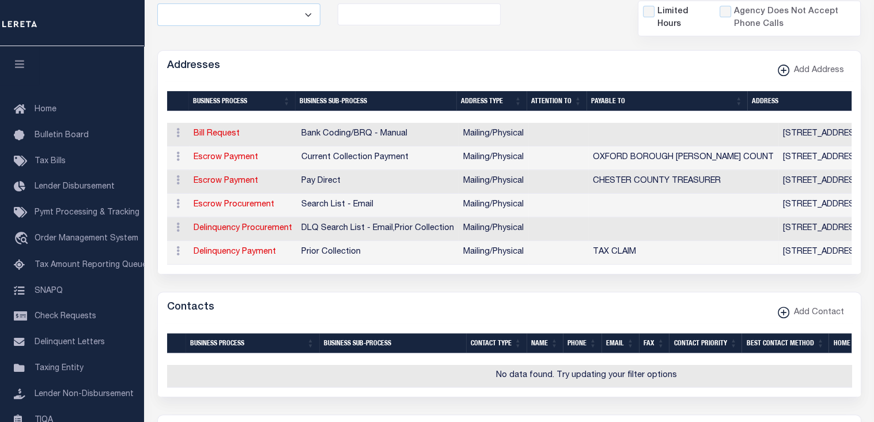
select select "5"
checkbox input "true"
select select "4"
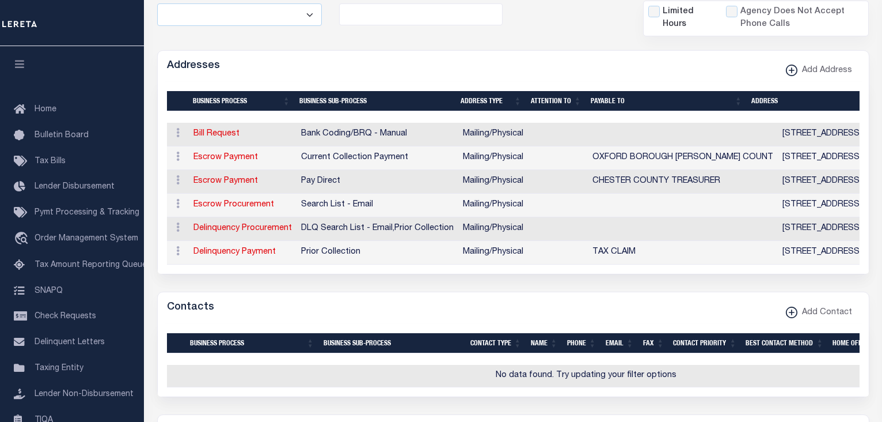
select select "18"
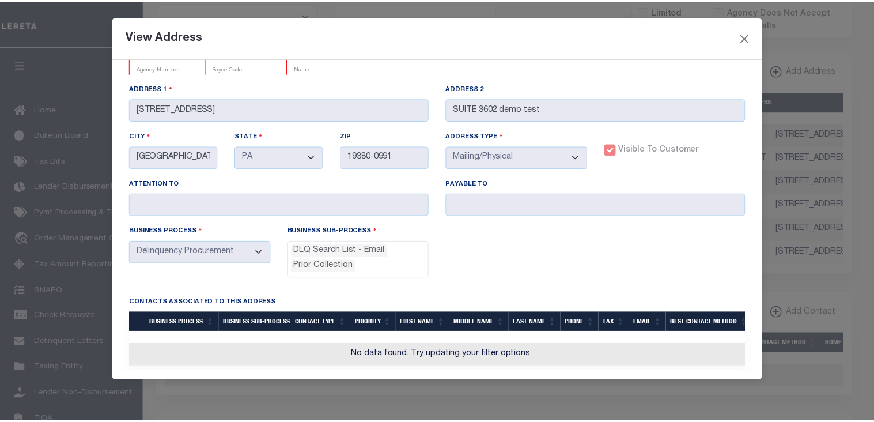
scroll to position [0, 0]
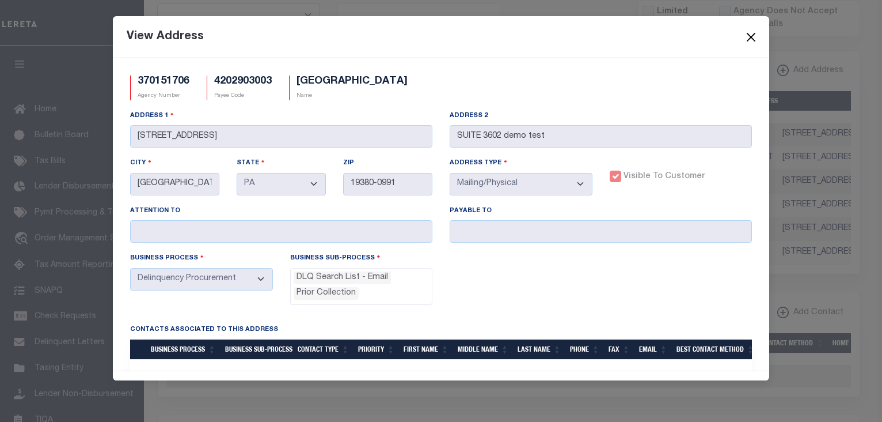
click at [754, 31] on button "Close" at bounding box center [751, 36] width 15 height 15
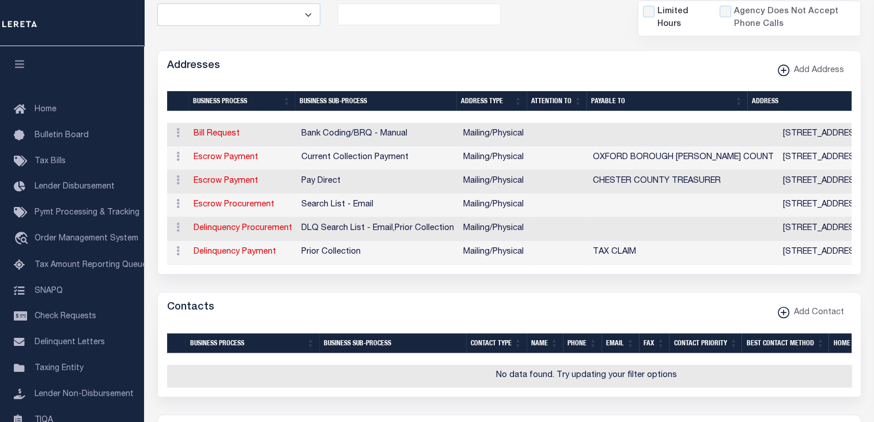
scroll to position [328, 0]
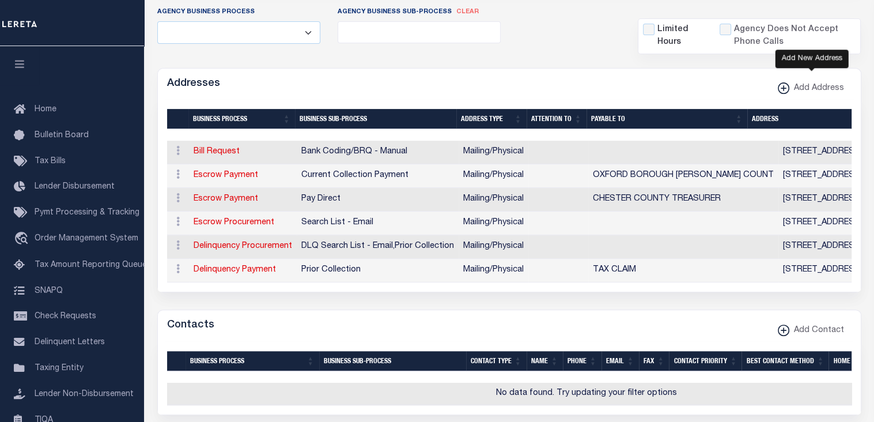
click at [783, 89] on xmlns\ "button" at bounding box center [783, 88] width 12 height 12
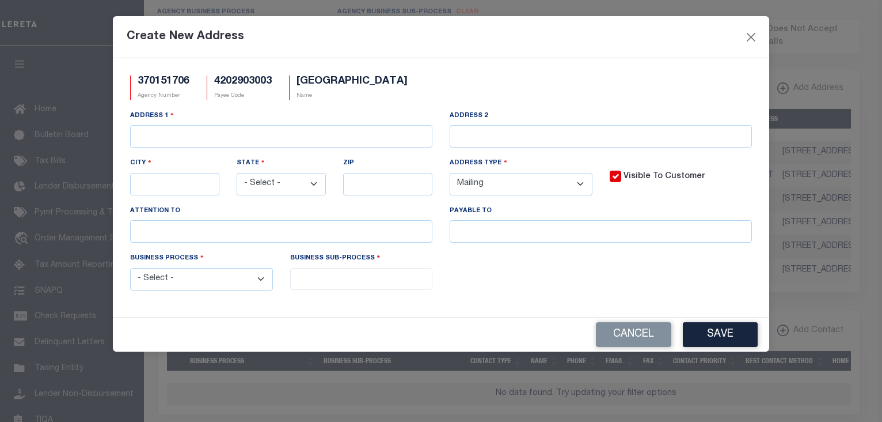
click at [260, 280] on select "- Select - Automation Bill Request Delinquency Payment Delinquency Procurement …" at bounding box center [201, 279] width 143 height 22
click at [631, 333] on button "Cancel" at bounding box center [633, 334] width 75 height 25
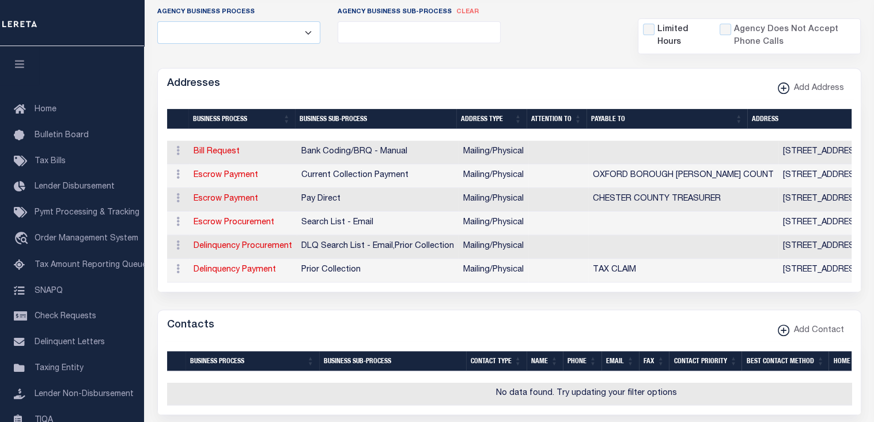
scroll to position [0, 0]
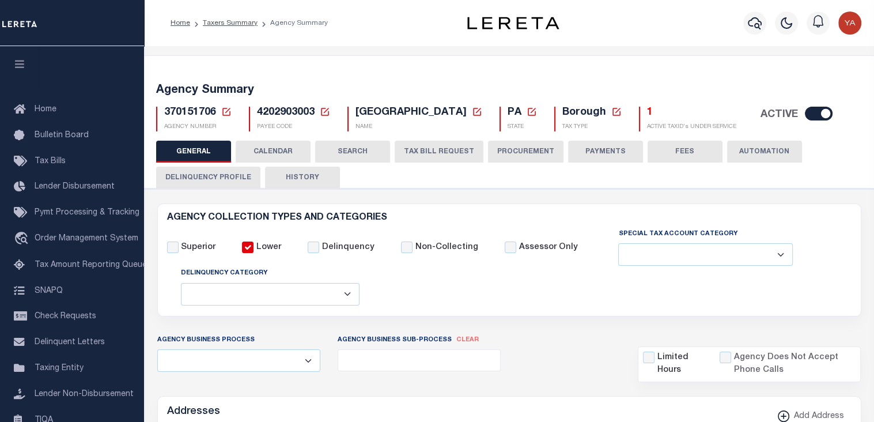
click at [182, 112] on span "370151706" at bounding box center [190, 112] width 52 height 10
click at [179, 112] on span "370151706" at bounding box center [190, 112] width 52 height 10
copy span "370151706"
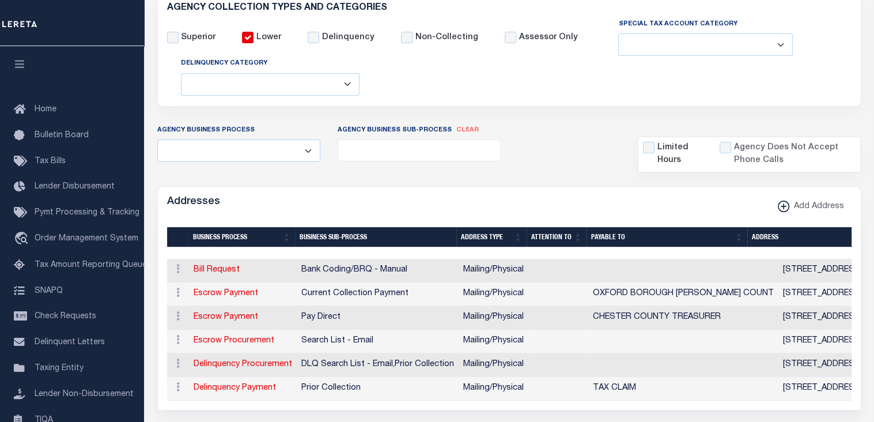
scroll to position [17, 0]
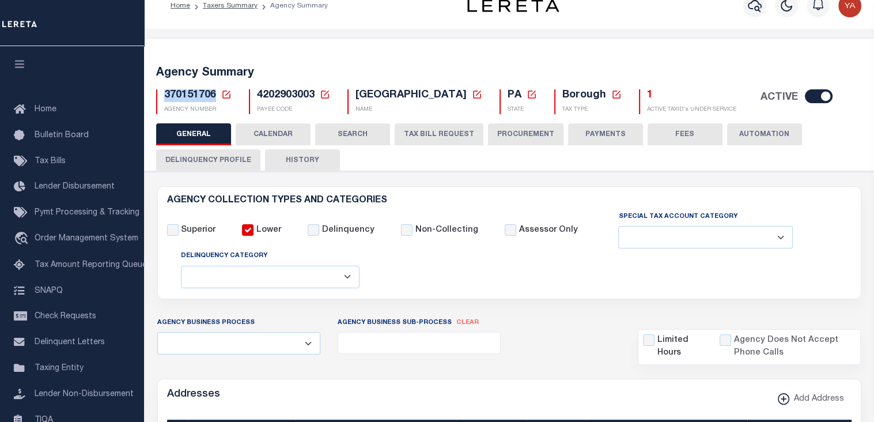
copy span "370151706"
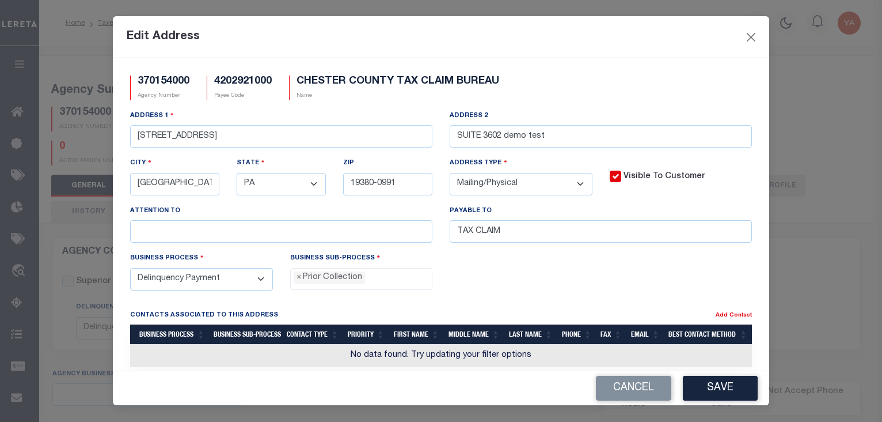
select select "1"
select select
select select "PA"
select select "5"
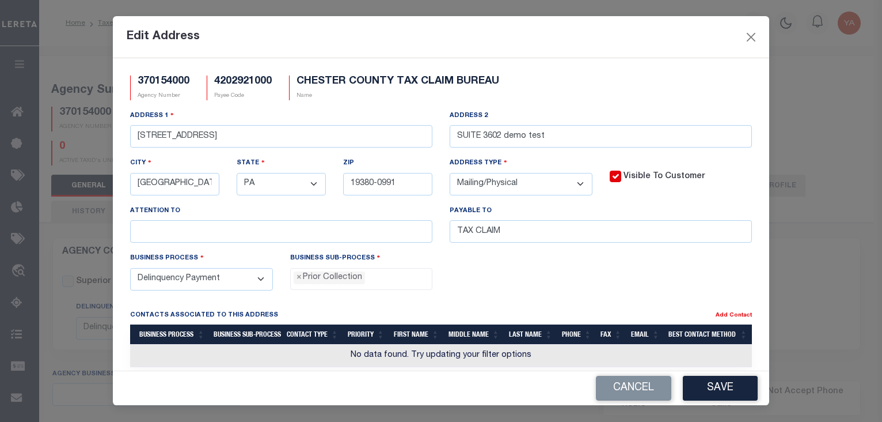
select select "27"
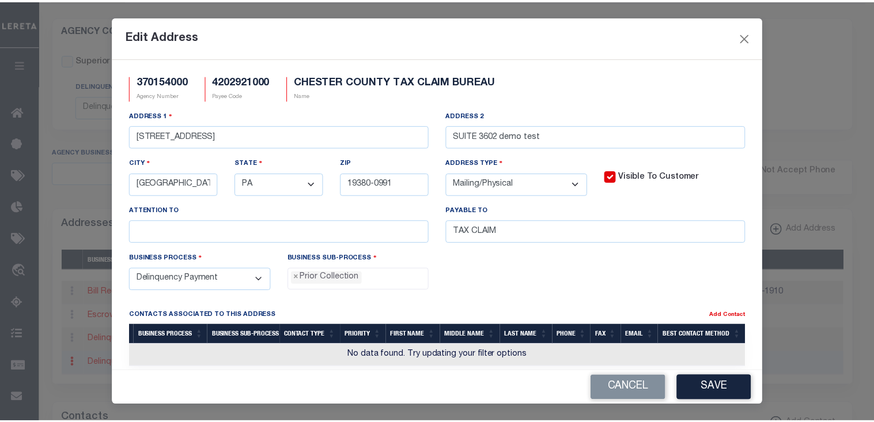
scroll to position [16, 0]
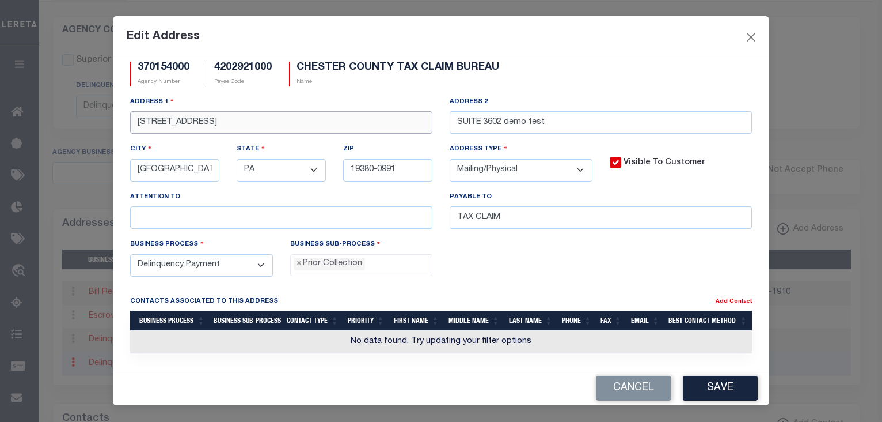
click at [286, 124] on input "[STREET_ADDRESS]" at bounding box center [281, 122] width 302 height 22
type input "[STREET_ADDRESS] test by demo"
click at [721, 382] on button "Save" at bounding box center [720, 387] width 75 height 25
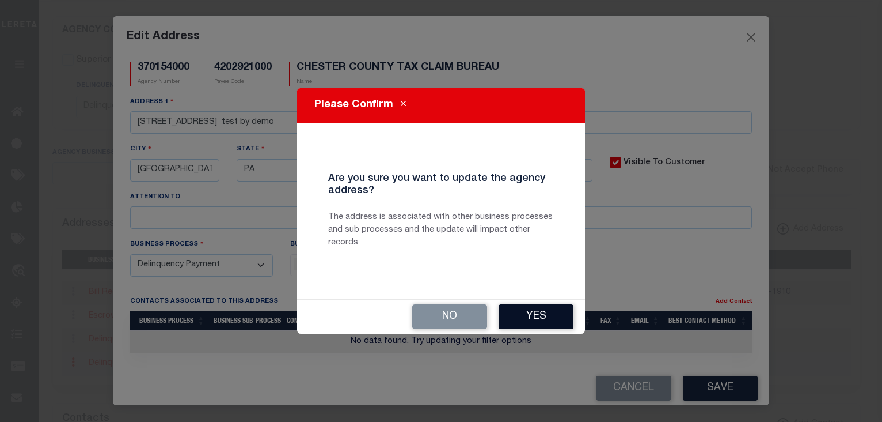
click at [549, 318] on button "Yes" at bounding box center [536, 316] width 75 height 25
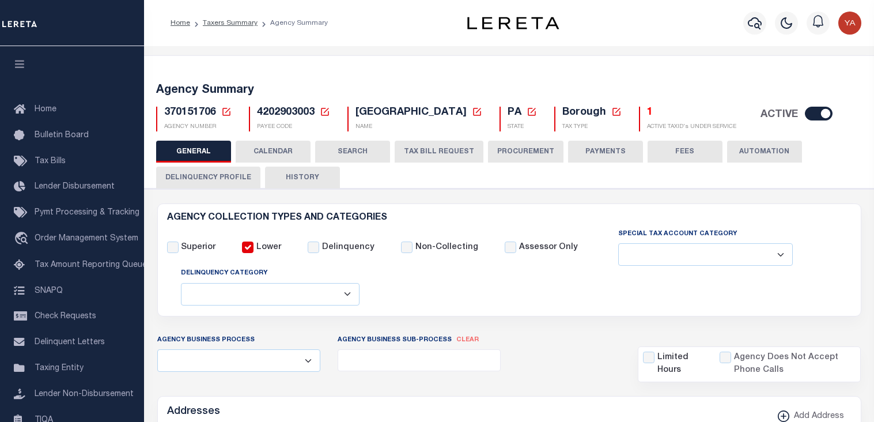
select select
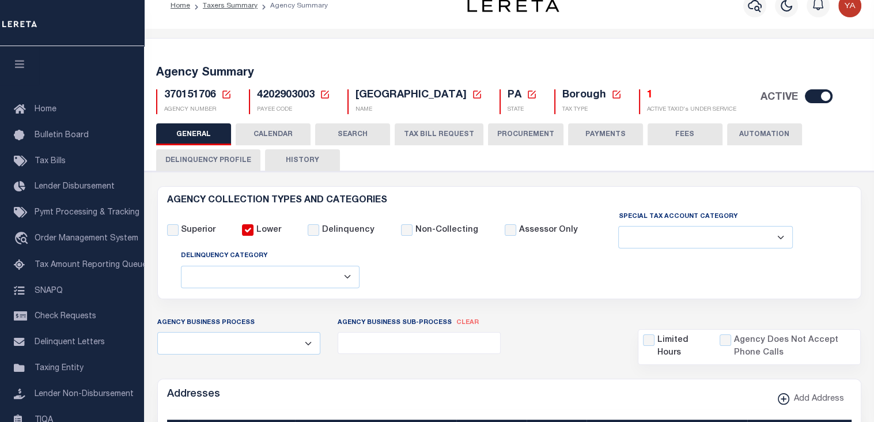
click at [195, 94] on span "370151706" at bounding box center [190, 95] width 52 height 10
copy span "370151706"
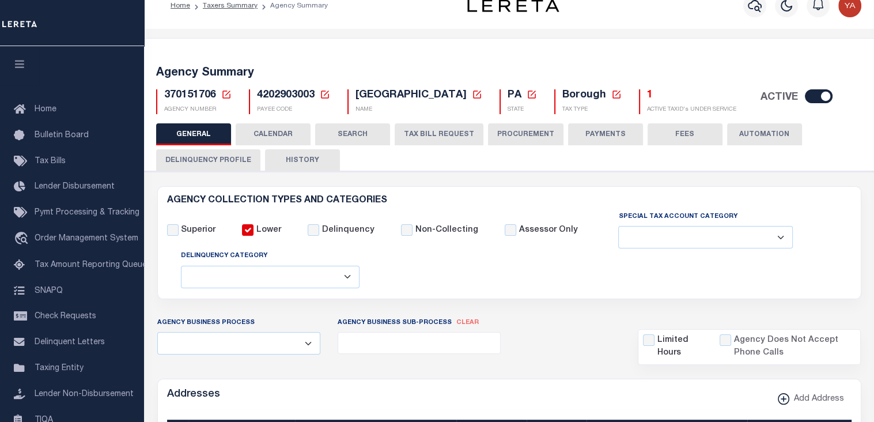
click at [283, 96] on span "4202903003" at bounding box center [286, 95] width 58 height 10
copy span "4202903003"
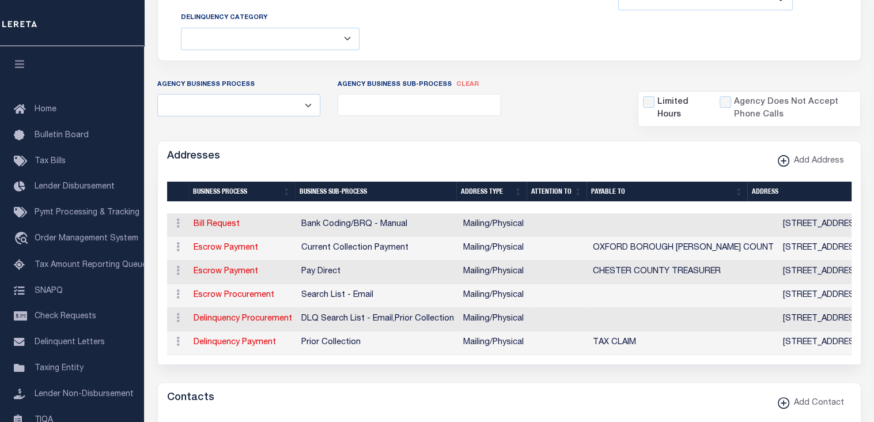
scroll to position [264, 0]
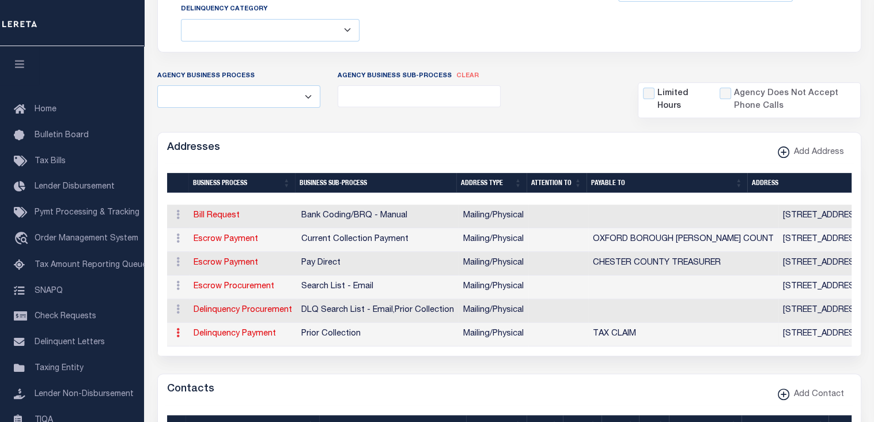
click at [177, 333] on icon at bounding box center [177, 332] width 3 height 9
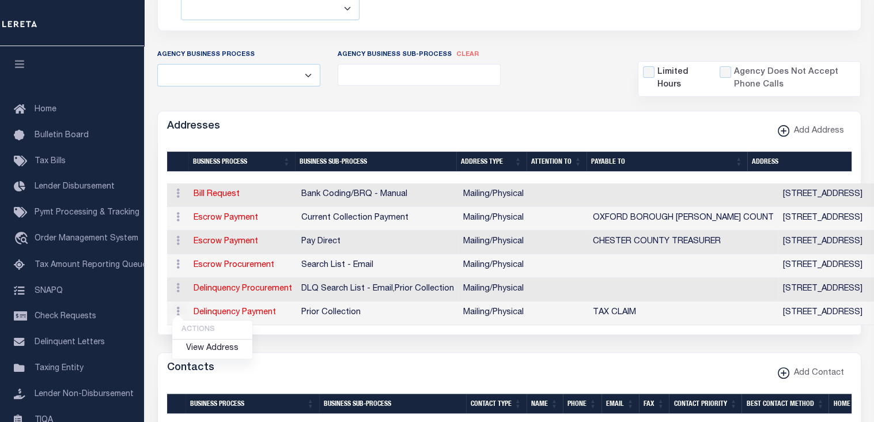
scroll to position [284, 0]
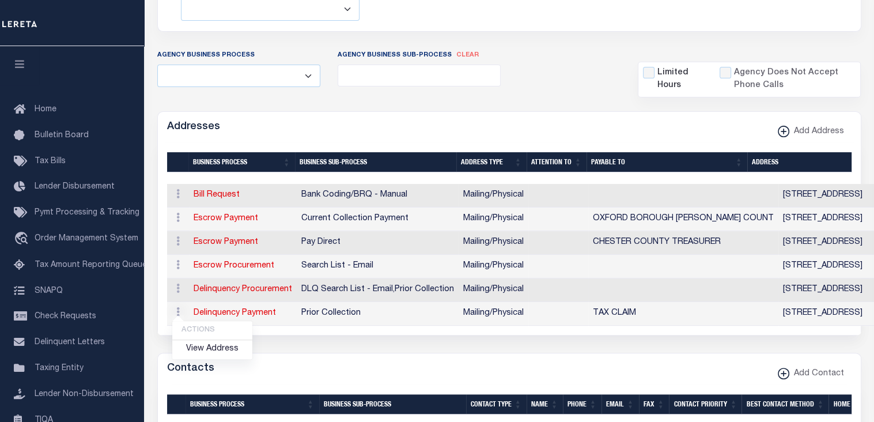
click at [580, 295] on td at bounding box center [558, 290] width 60 height 24
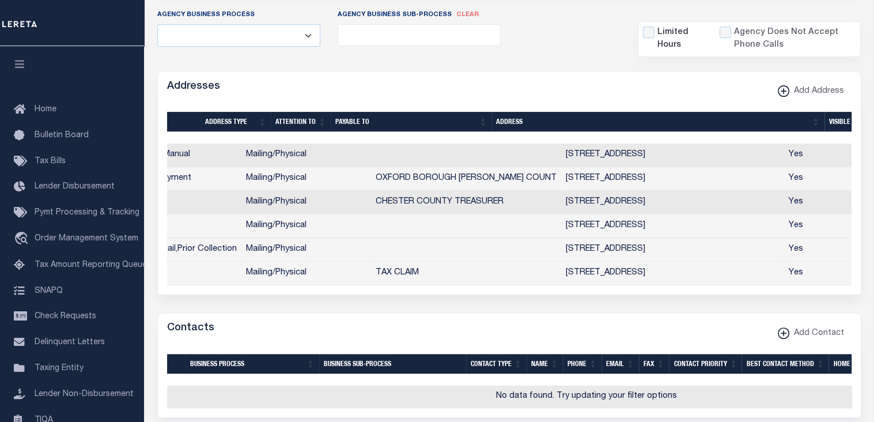
scroll to position [0, 0]
